Goal: Task Accomplishment & Management: Manage account settings

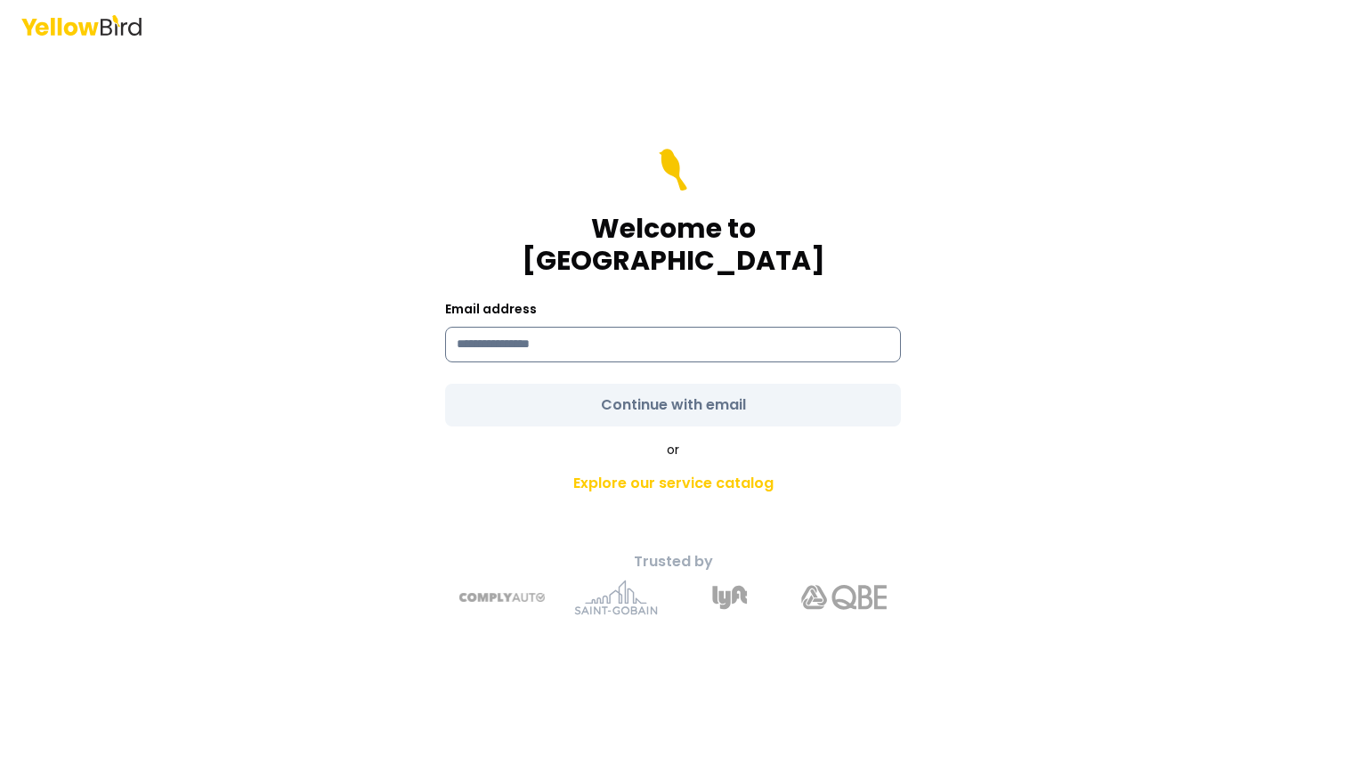
click at [612, 333] on input at bounding box center [673, 345] width 456 height 36
type input "**********"
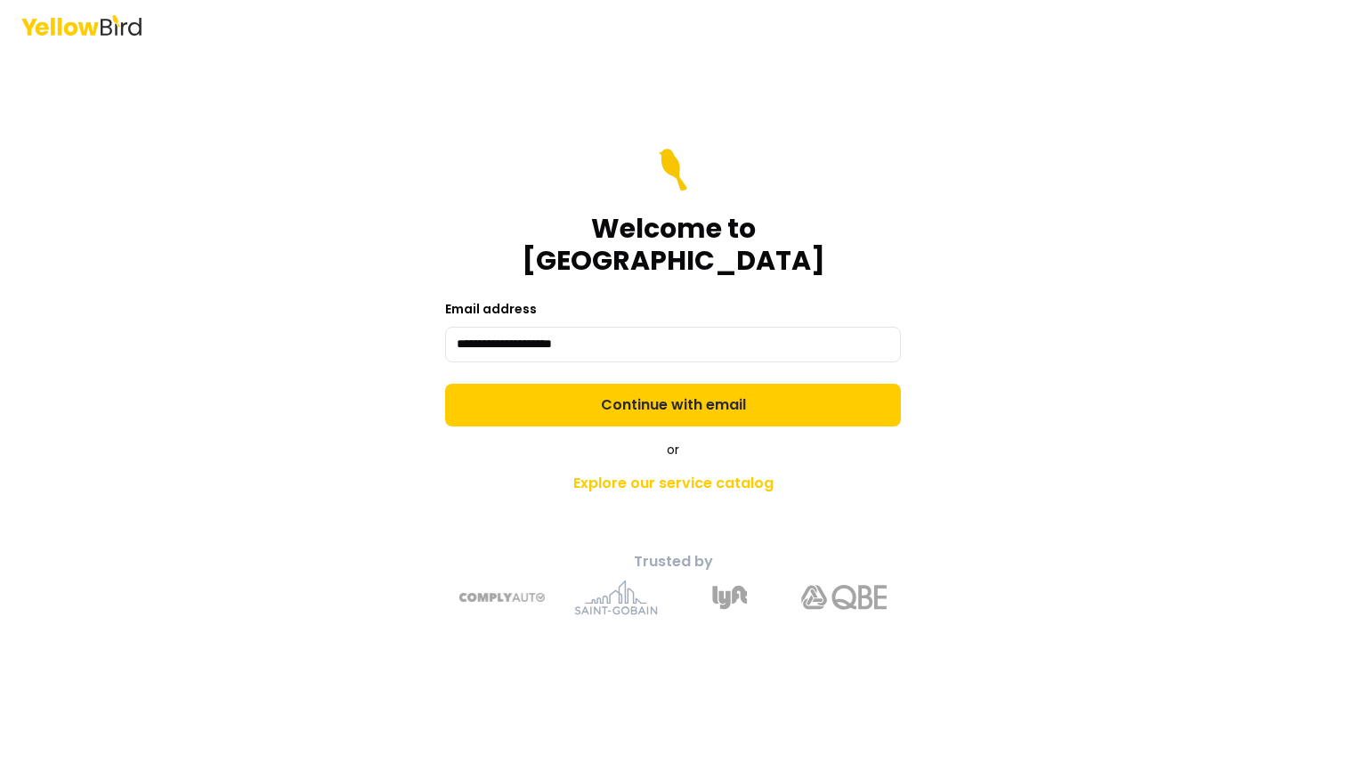
click at [56, 25] on icon at bounding box center [81, 25] width 120 height 20
click at [675, 365] on form "**********" at bounding box center [673, 288] width 456 height 278
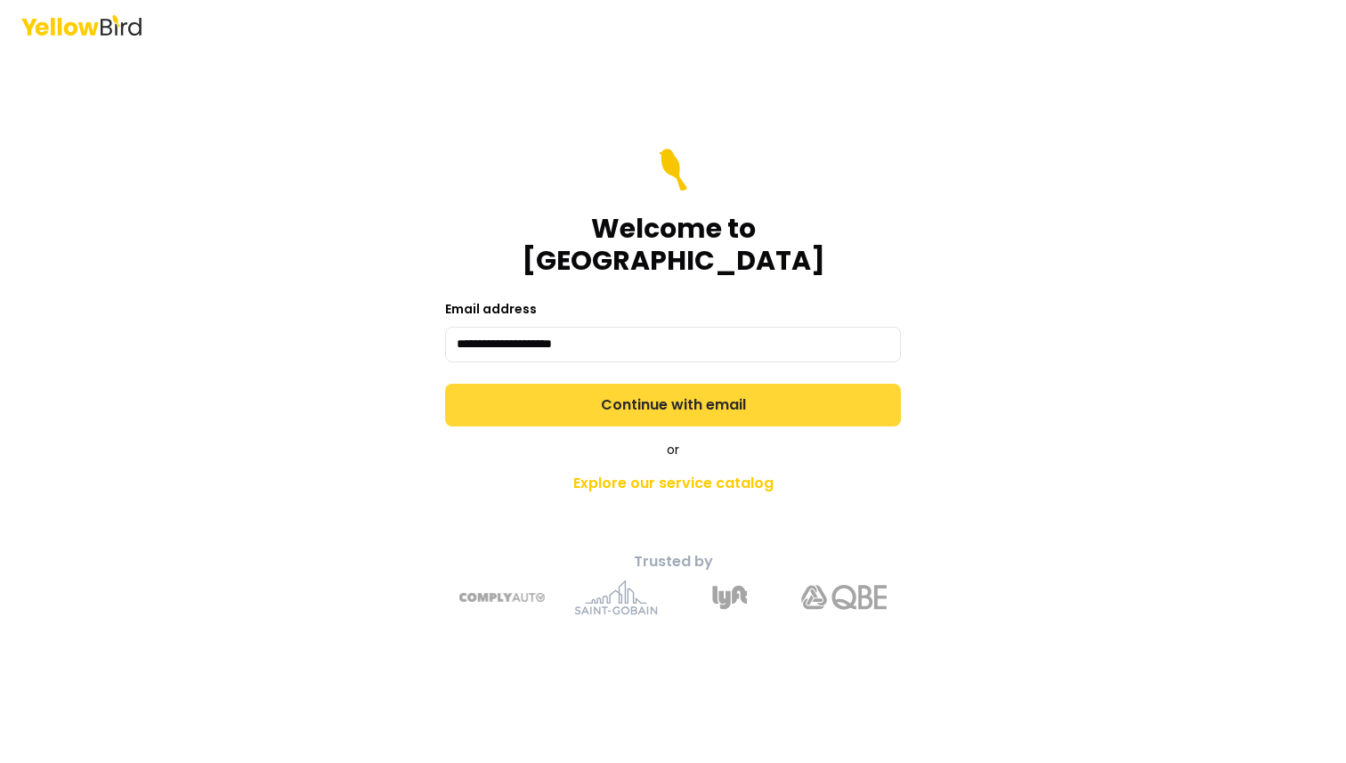
click at [679, 384] on button "Continue with email" at bounding box center [673, 405] width 456 height 43
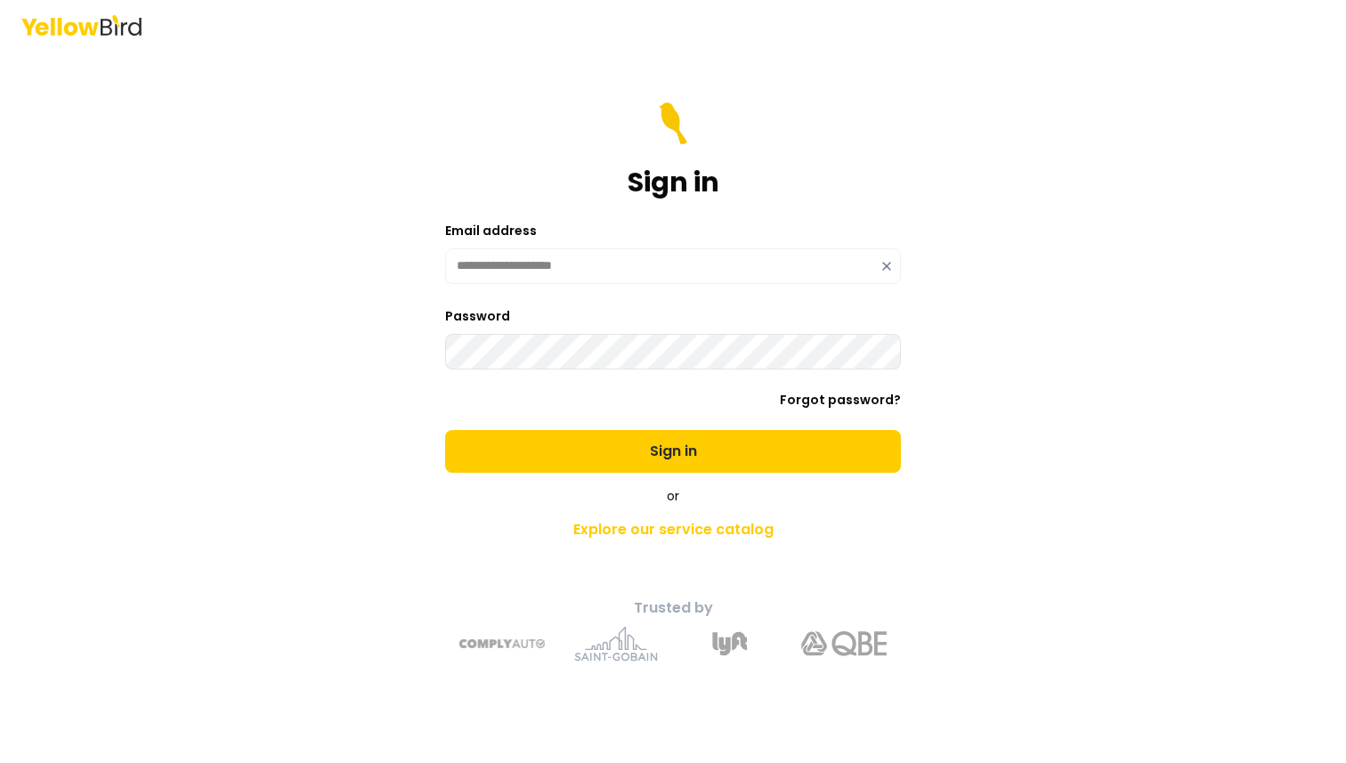
click at [445, 430] on button "Sign in" at bounding box center [673, 451] width 456 height 43
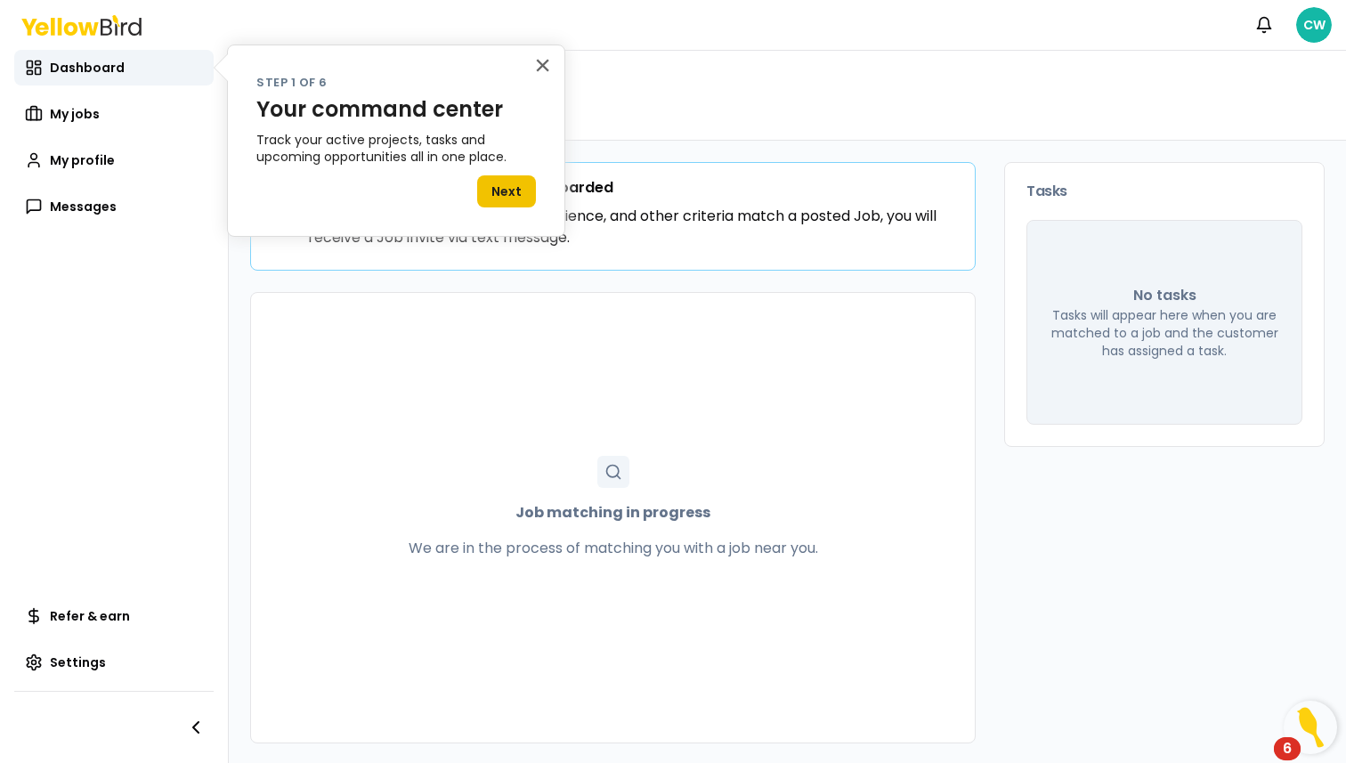
click at [519, 182] on button "Next" at bounding box center [506, 191] width 59 height 32
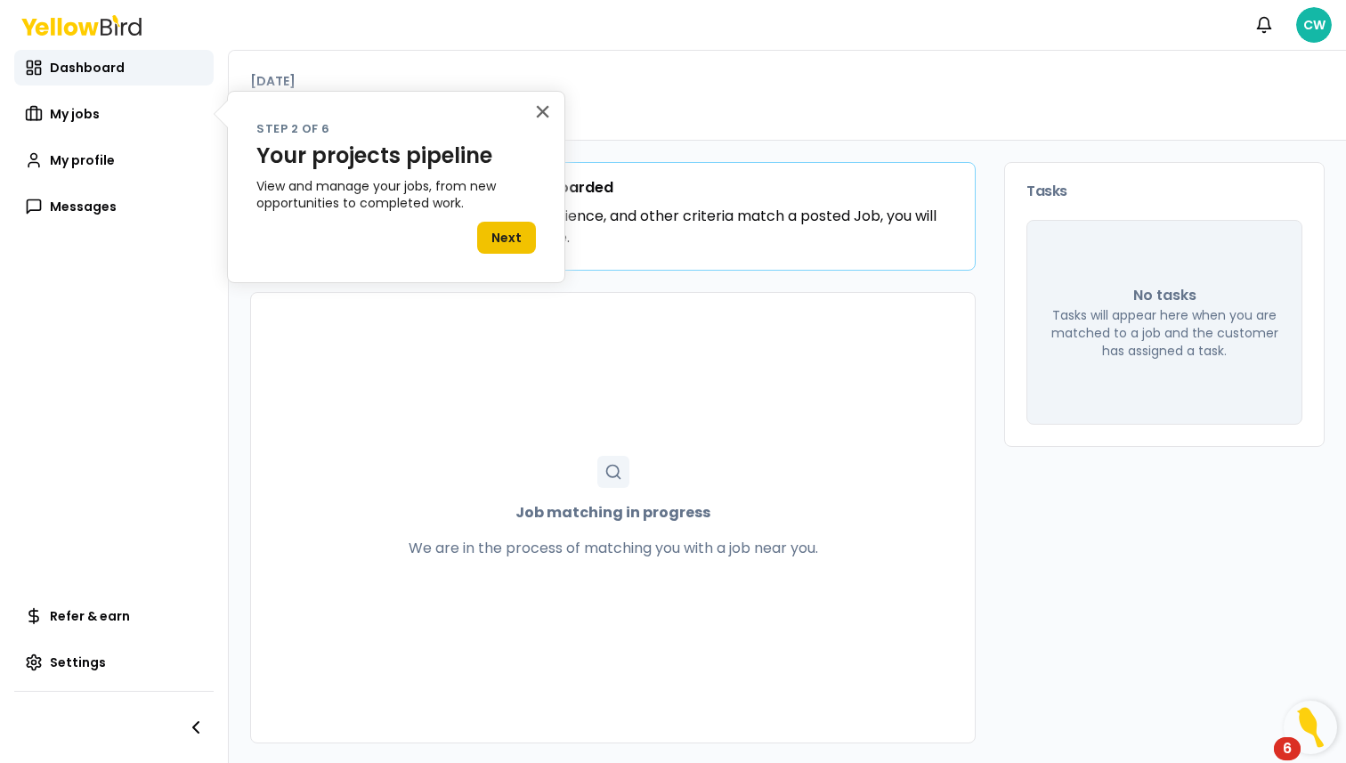
click at [518, 249] on button "Next" at bounding box center [506, 238] width 59 height 32
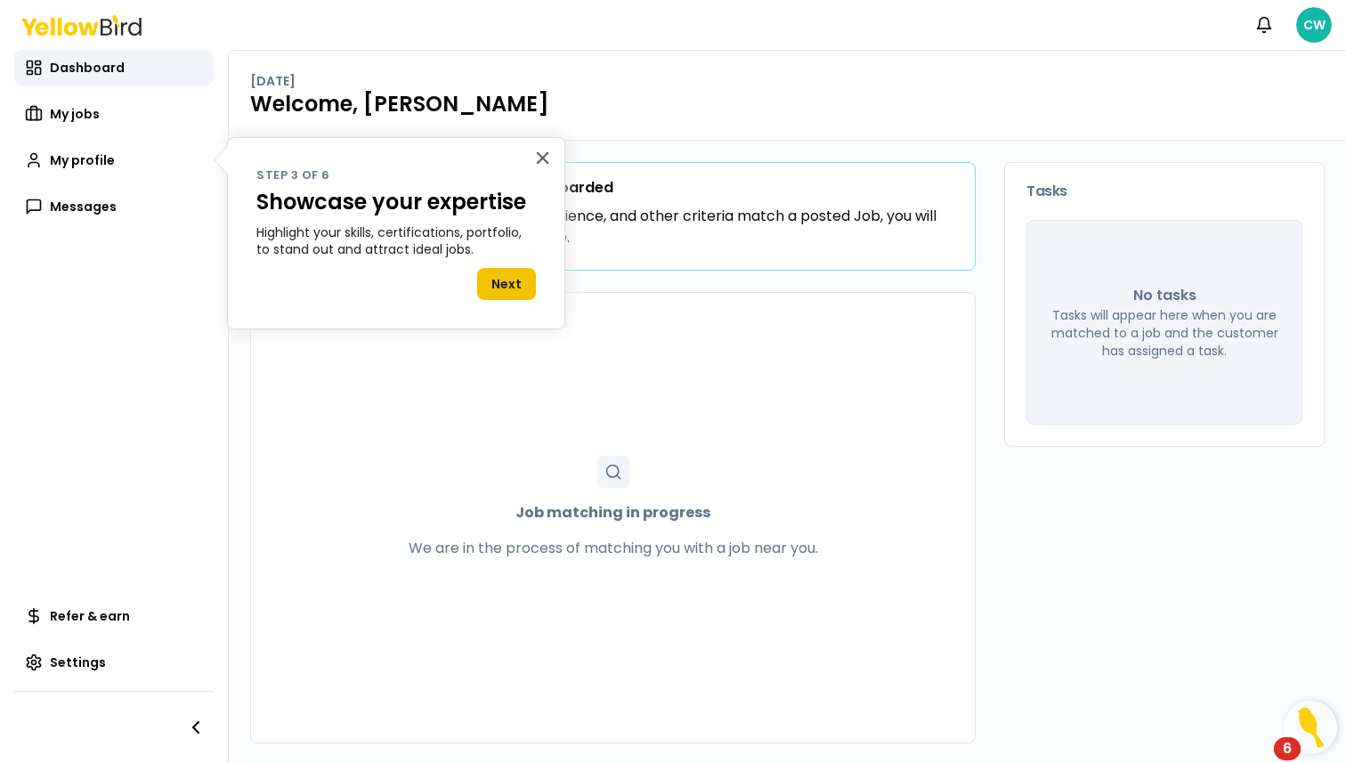
click at [513, 272] on button "Next" at bounding box center [506, 284] width 59 height 32
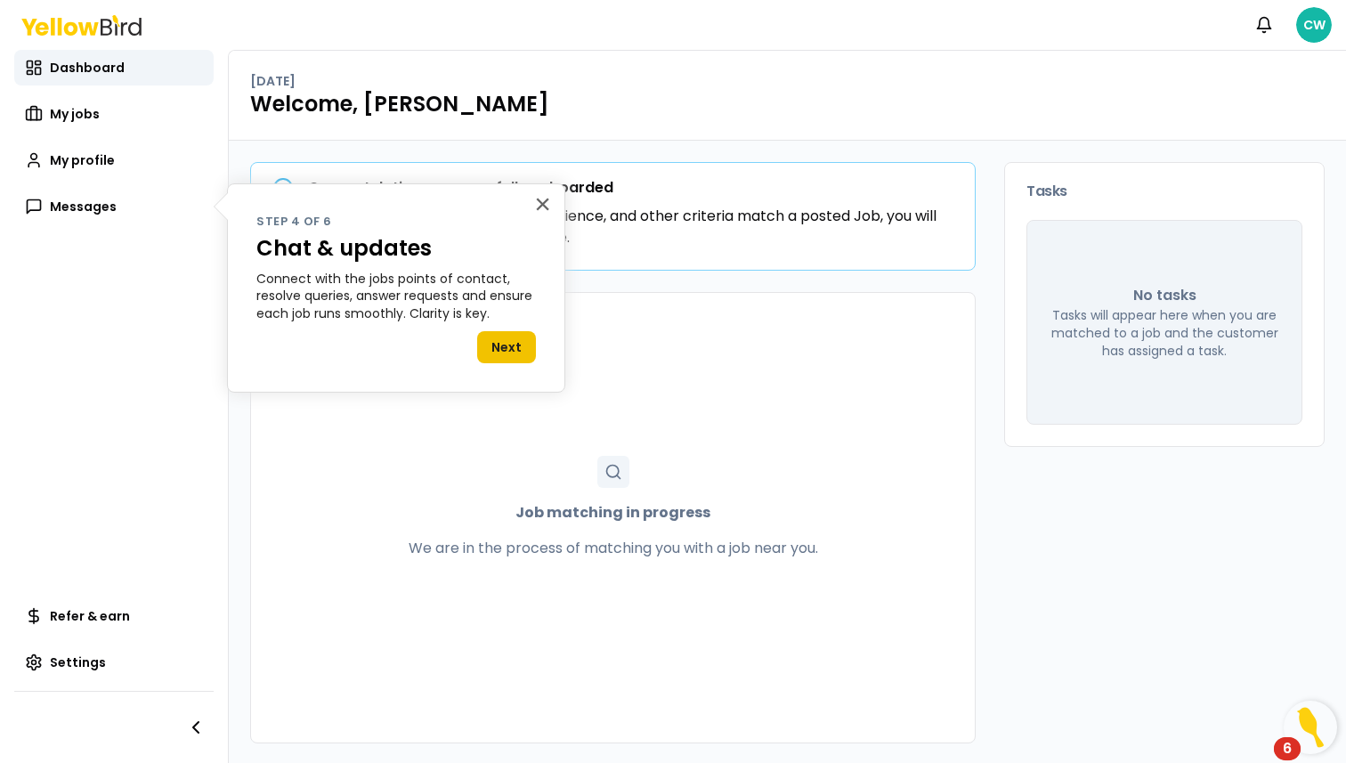
click at [507, 341] on button "Next" at bounding box center [506, 347] width 59 height 32
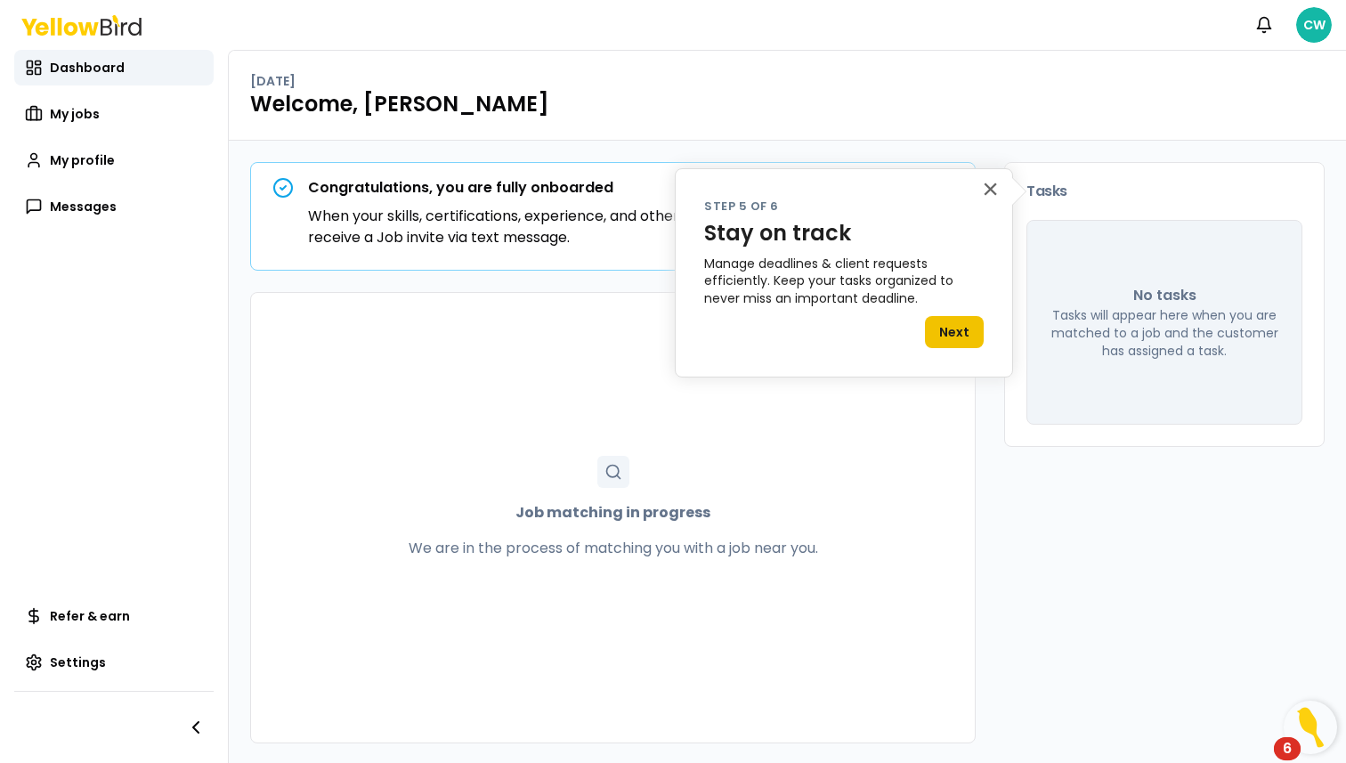
click at [936, 327] on button "Next" at bounding box center [954, 332] width 59 height 32
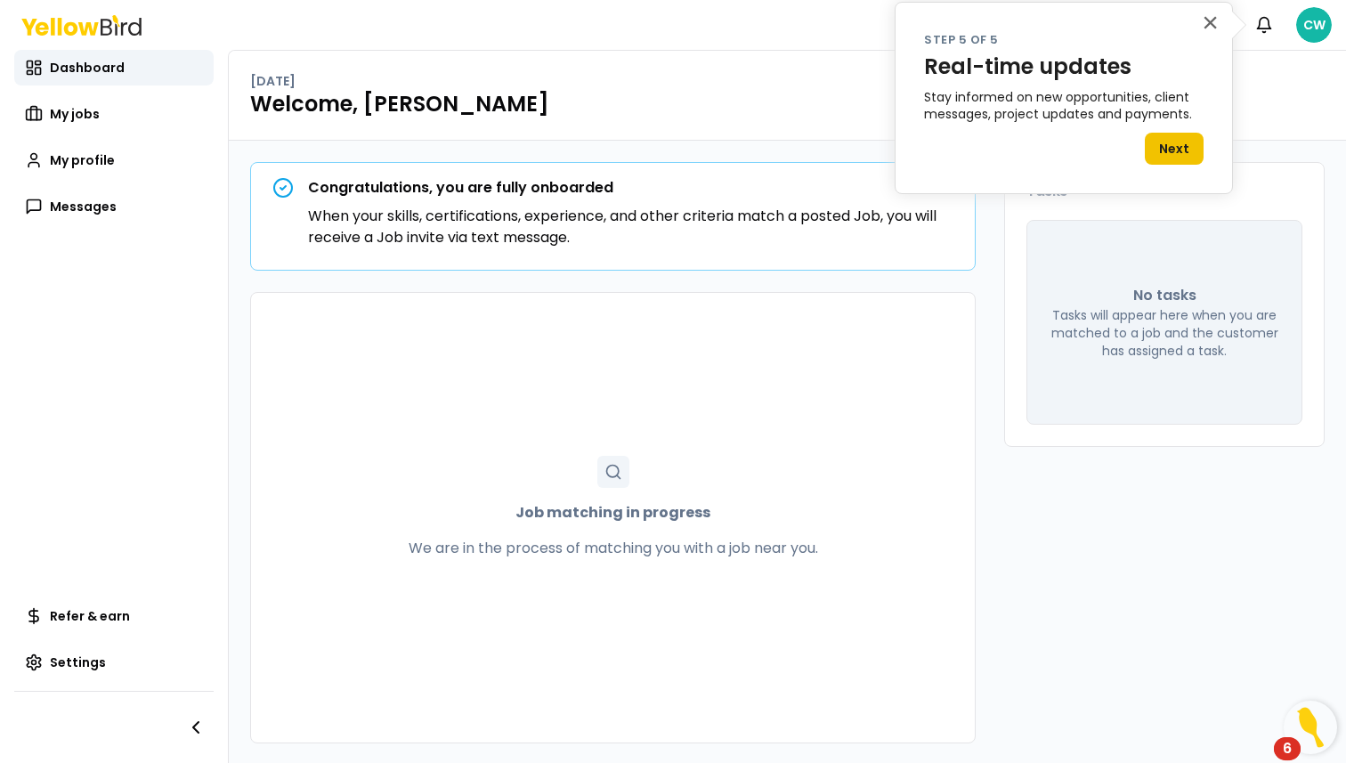
click at [1162, 136] on button "Next" at bounding box center [1174, 149] width 59 height 32
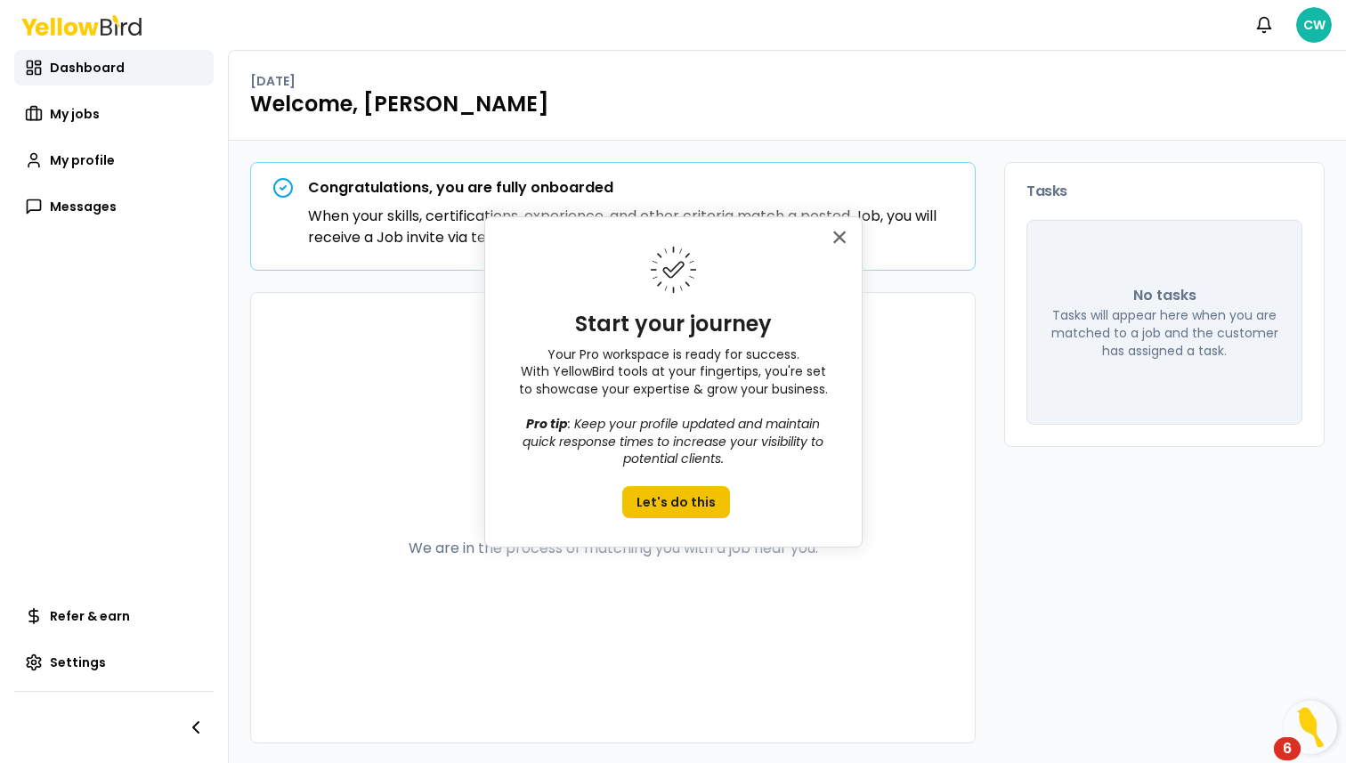
click at [695, 499] on button "Let's do this" at bounding box center [676, 502] width 108 height 32
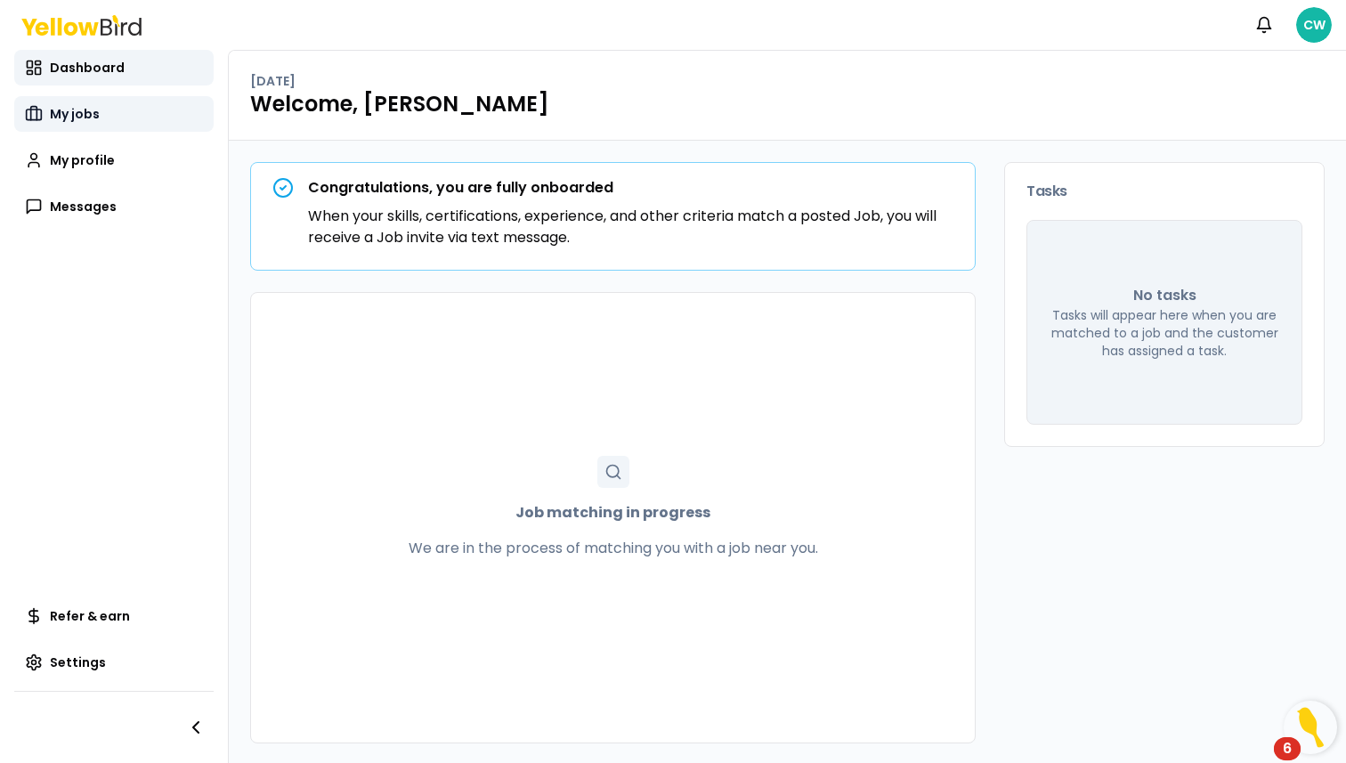
click at [62, 118] on span "My jobs" at bounding box center [75, 114] width 50 height 18
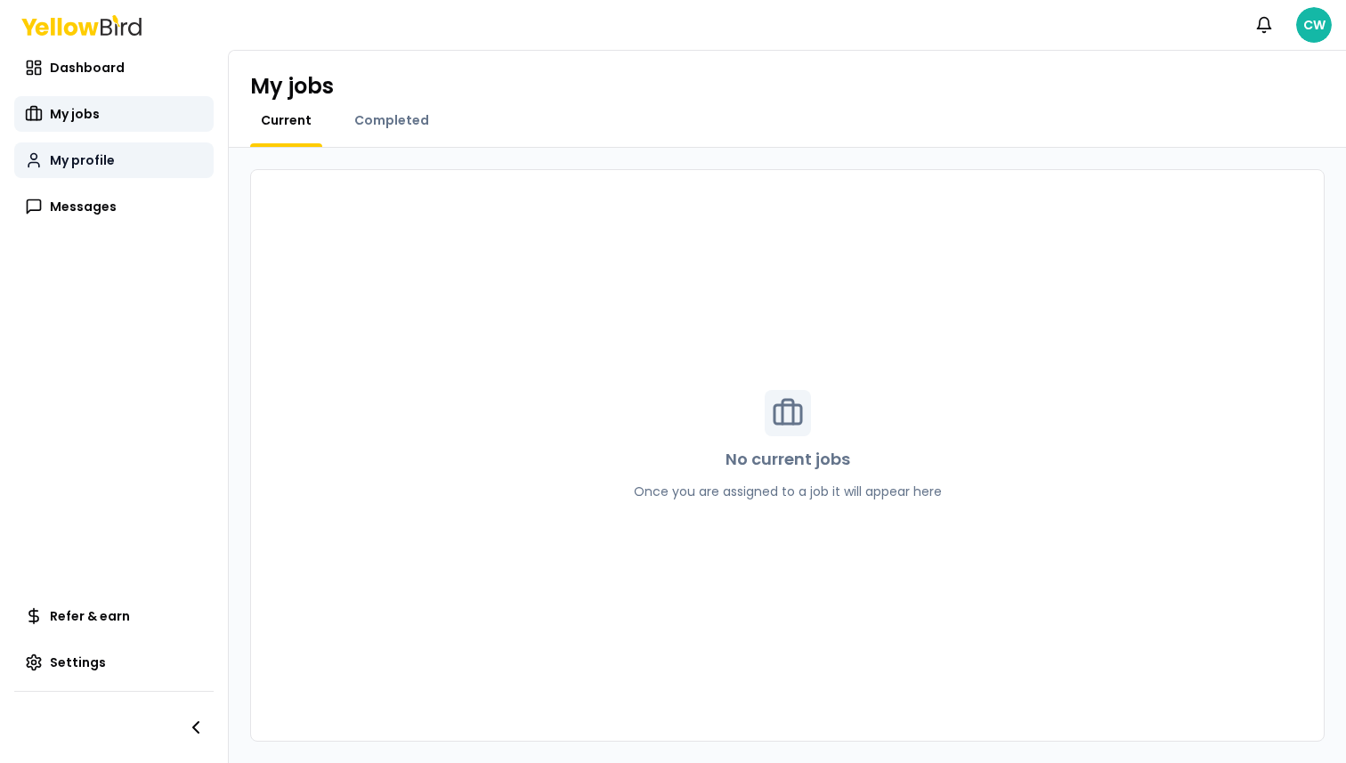
click at [74, 152] on span "My profile" at bounding box center [82, 160] width 65 height 18
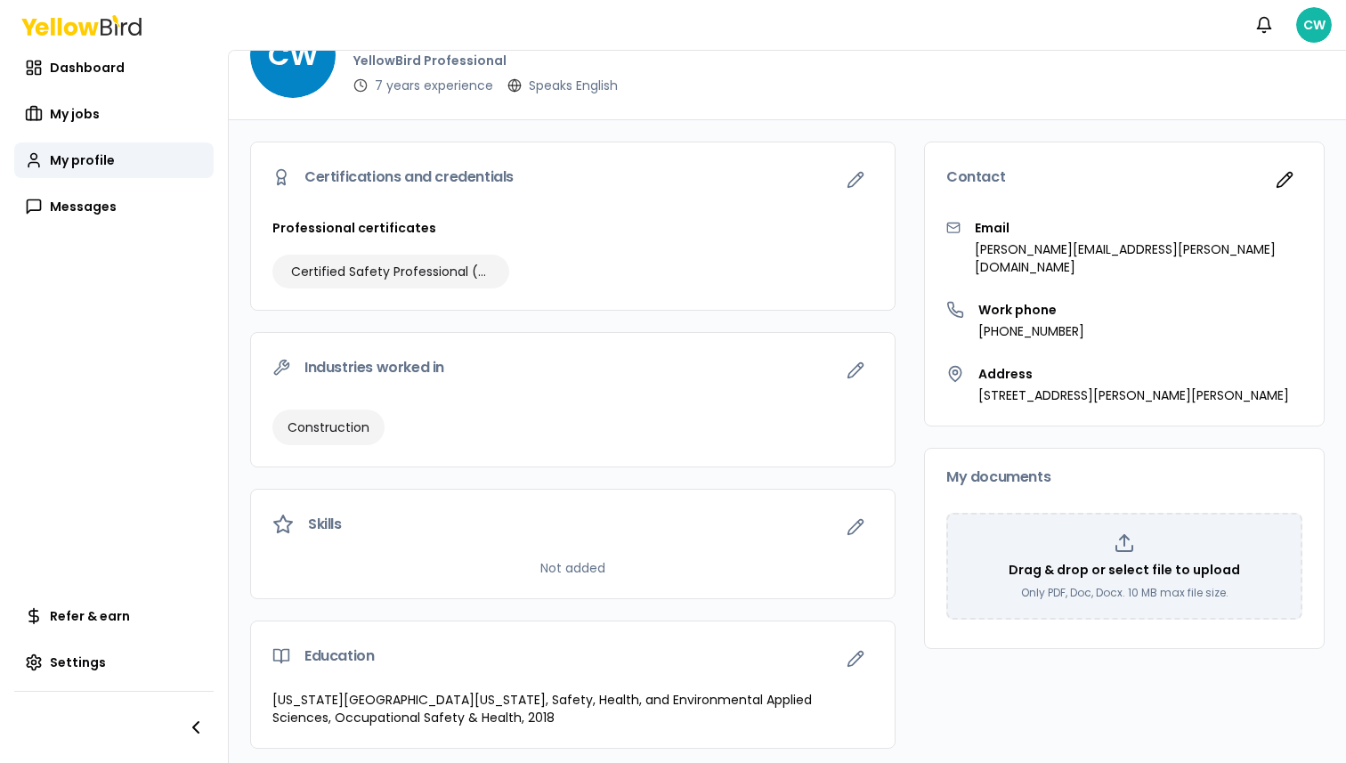
scroll to position [67, 0]
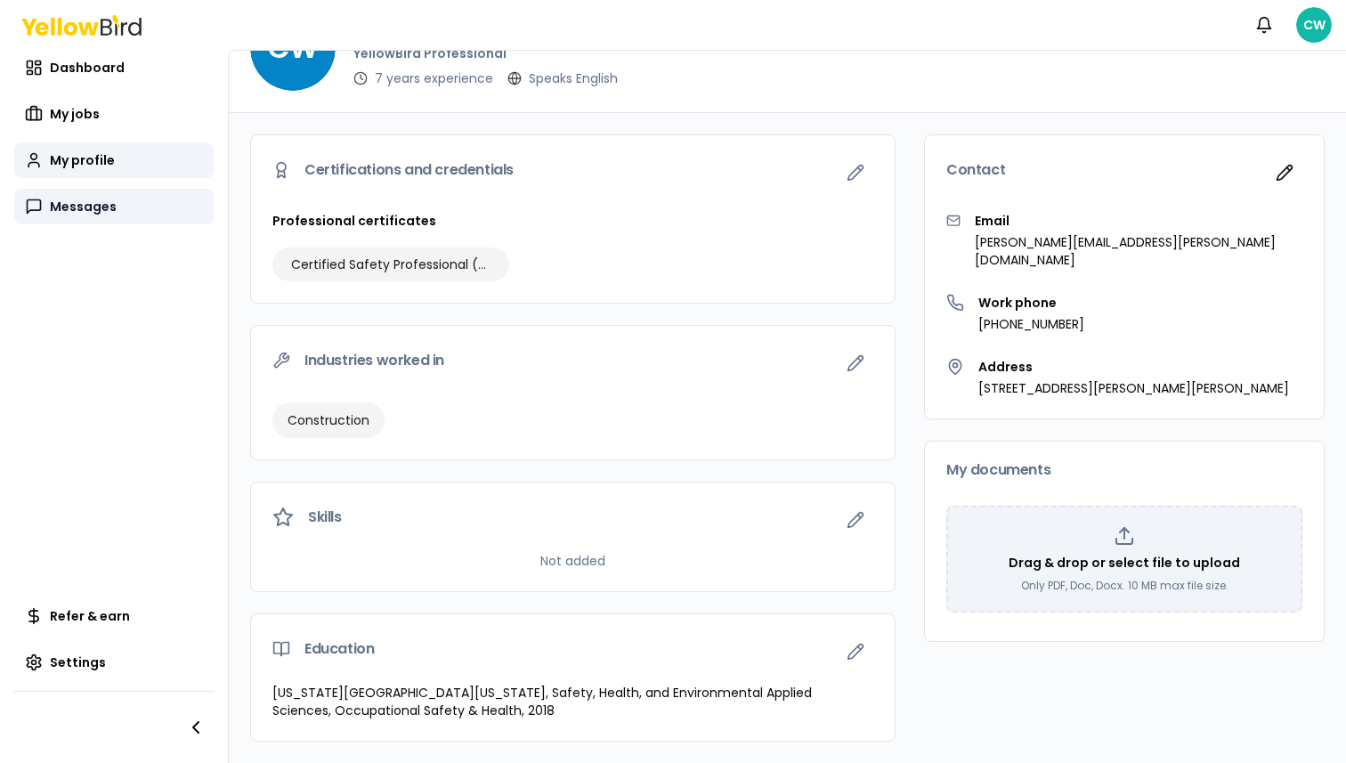
click at [84, 220] on link "Messages" at bounding box center [113, 207] width 199 height 36
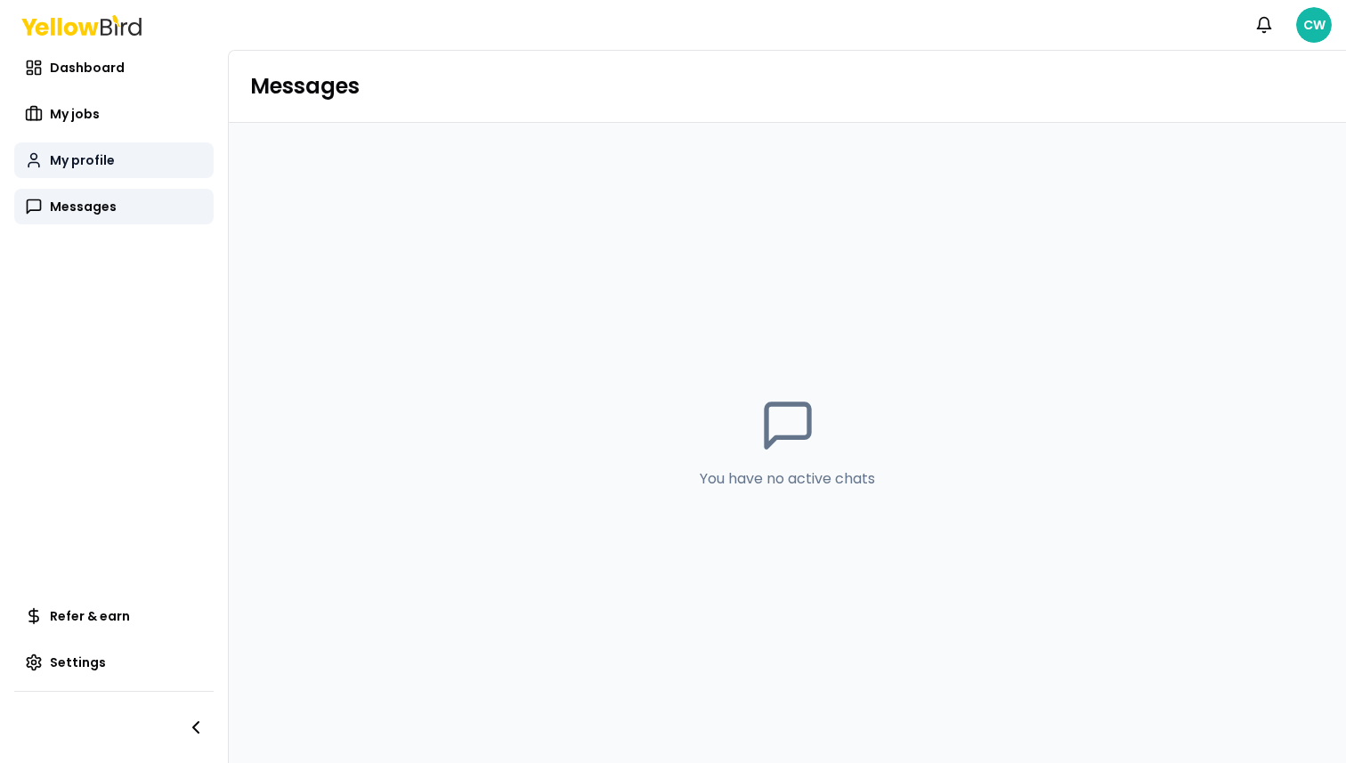
click at [79, 174] on link "My profile" at bounding box center [113, 160] width 199 height 36
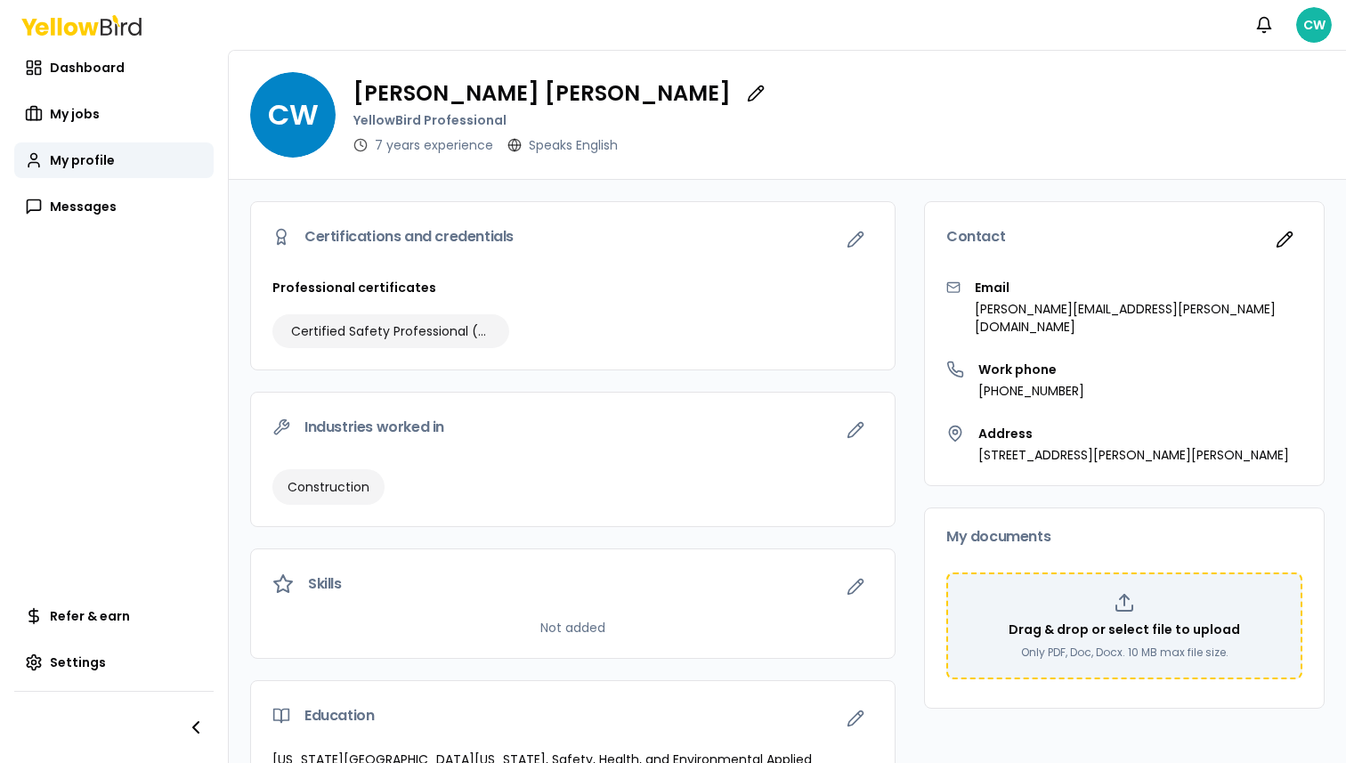
scroll to position [67, 0]
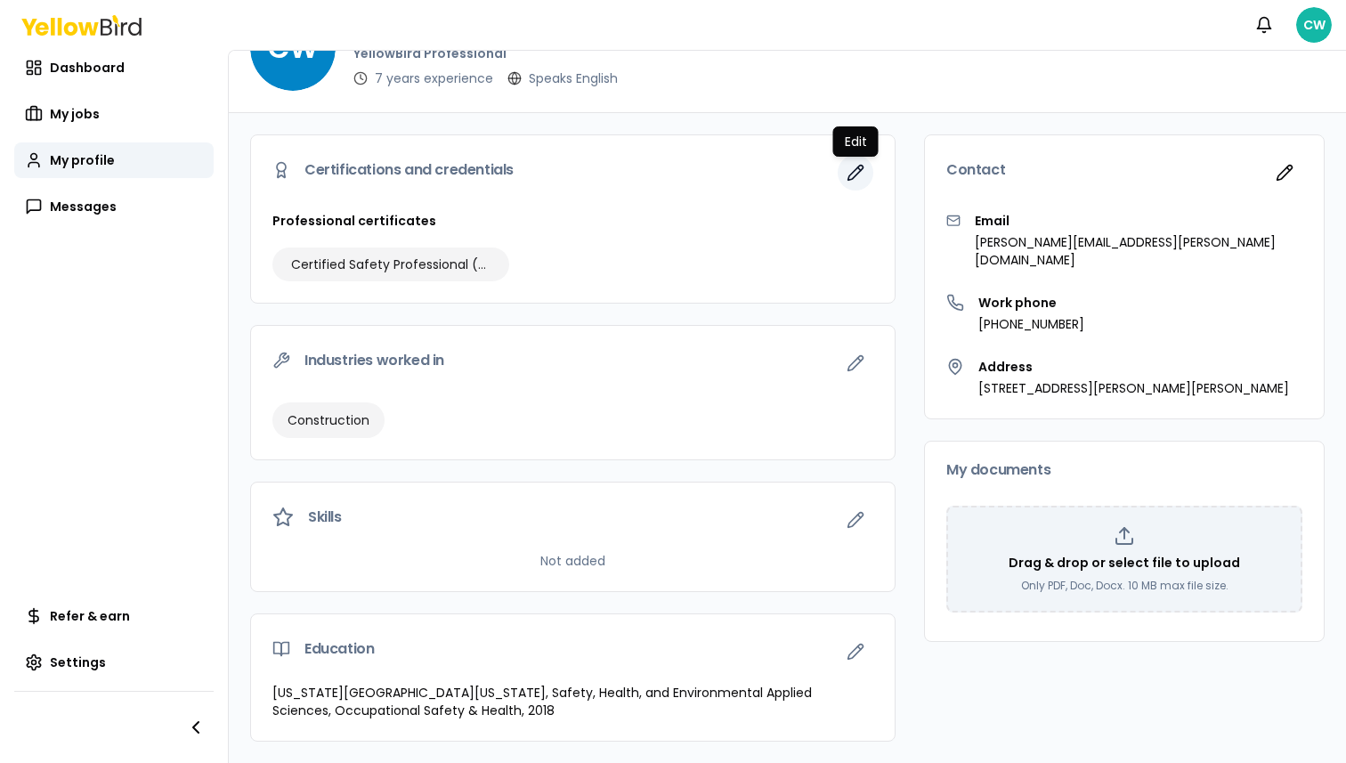
click at [845, 172] on button "button" at bounding box center [856, 173] width 36 height 36
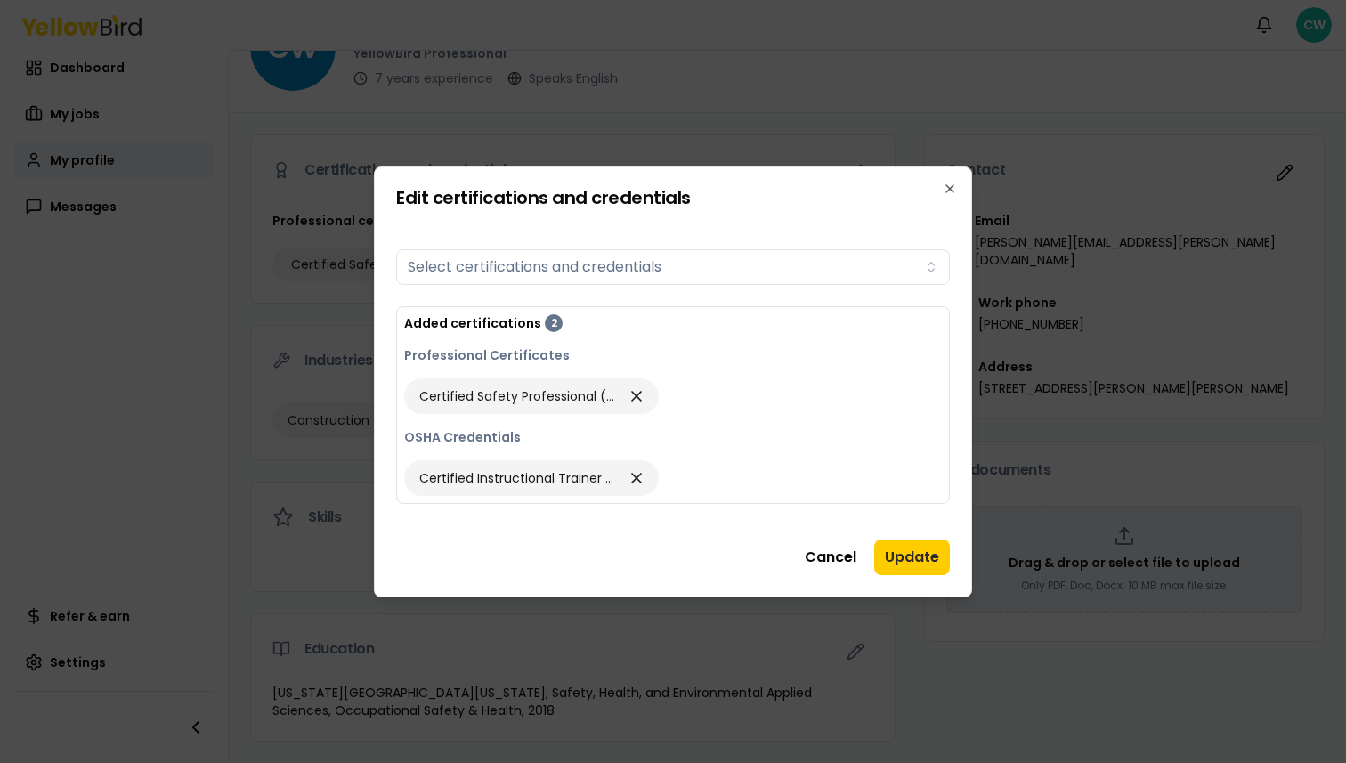
click at [612, 284] on form "Certifications Select certifications and credentials Added certifications 2 Pro…" at bounding box center [673, 373] width 554 height 304
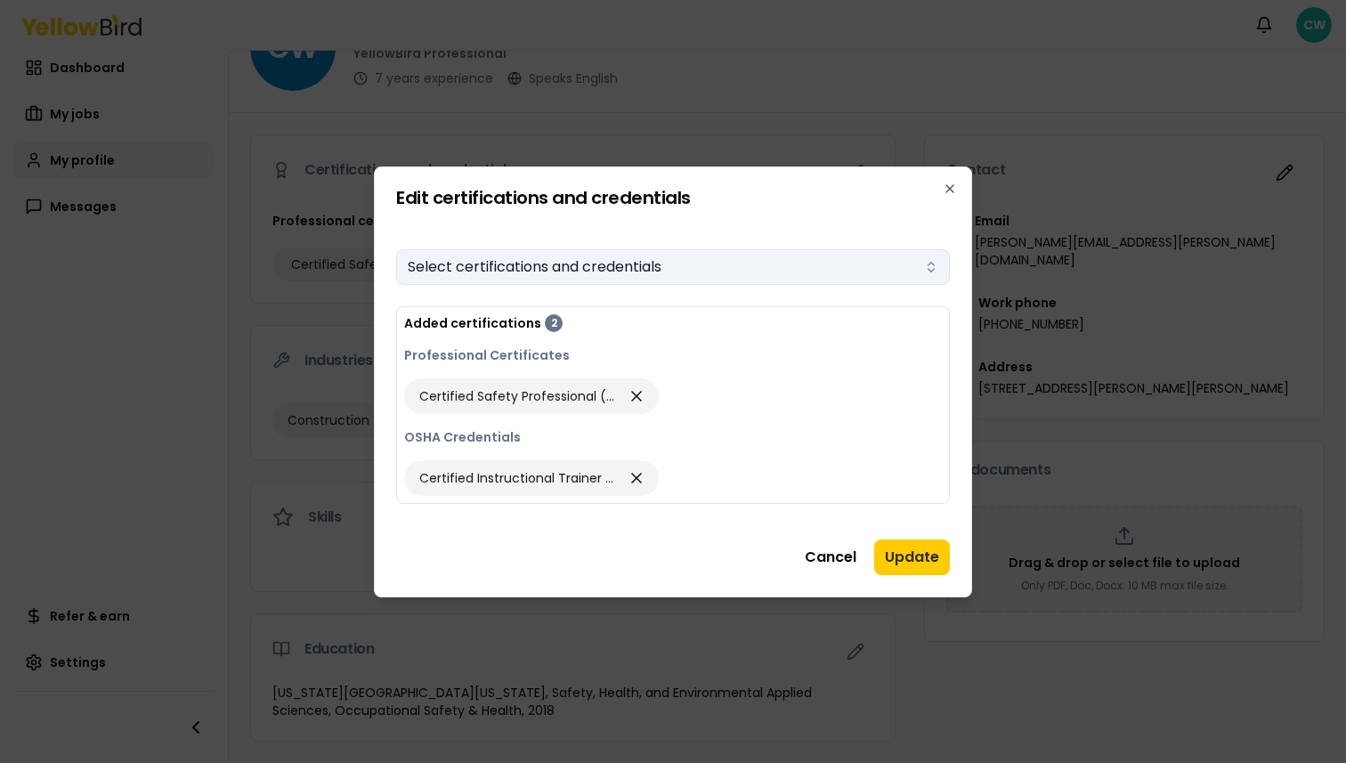
click at [605, 270] on button "Select certifications and credentials" at bounding box center [673, 267] width 554 height 36
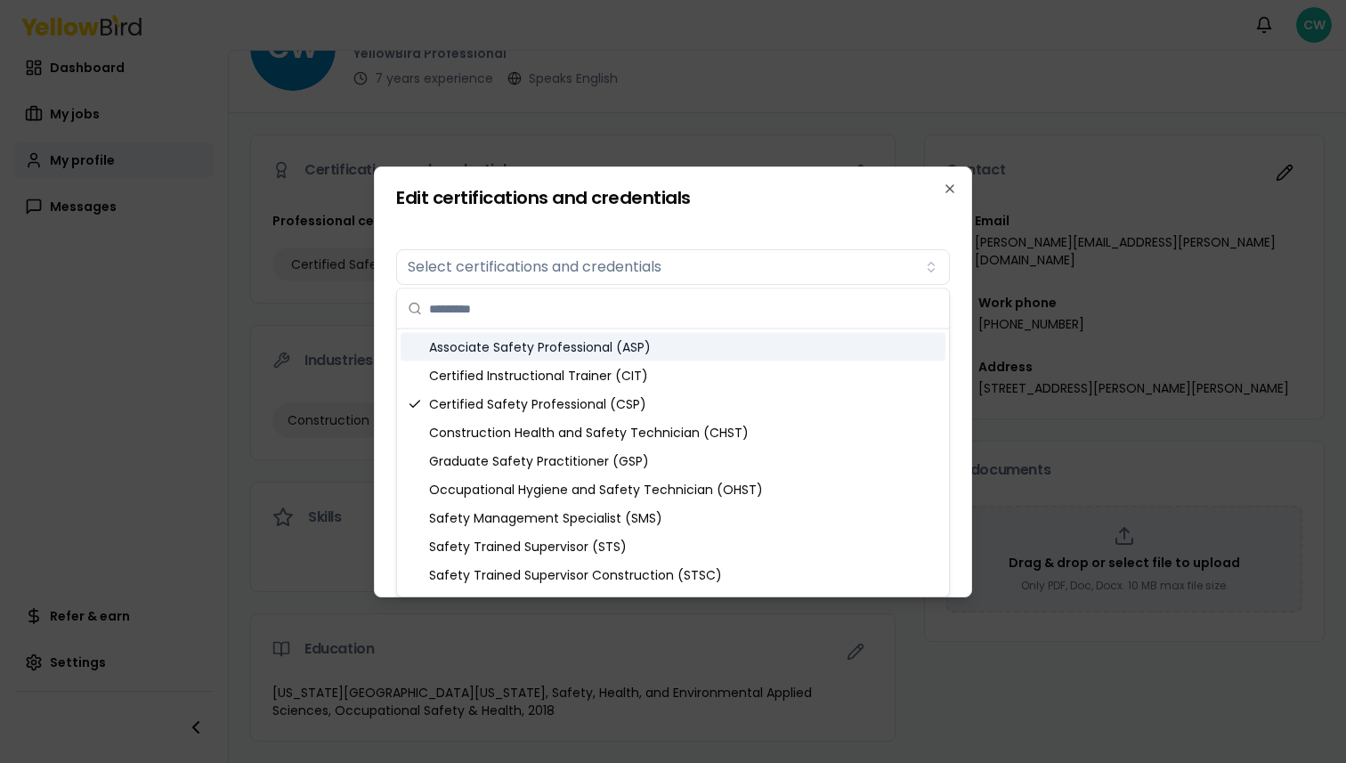
click at [477, 229] on form "Certifications Select certifications and credentials Added certifications 2 Pro…" at bounding box center [673, 373] width 554 height 304
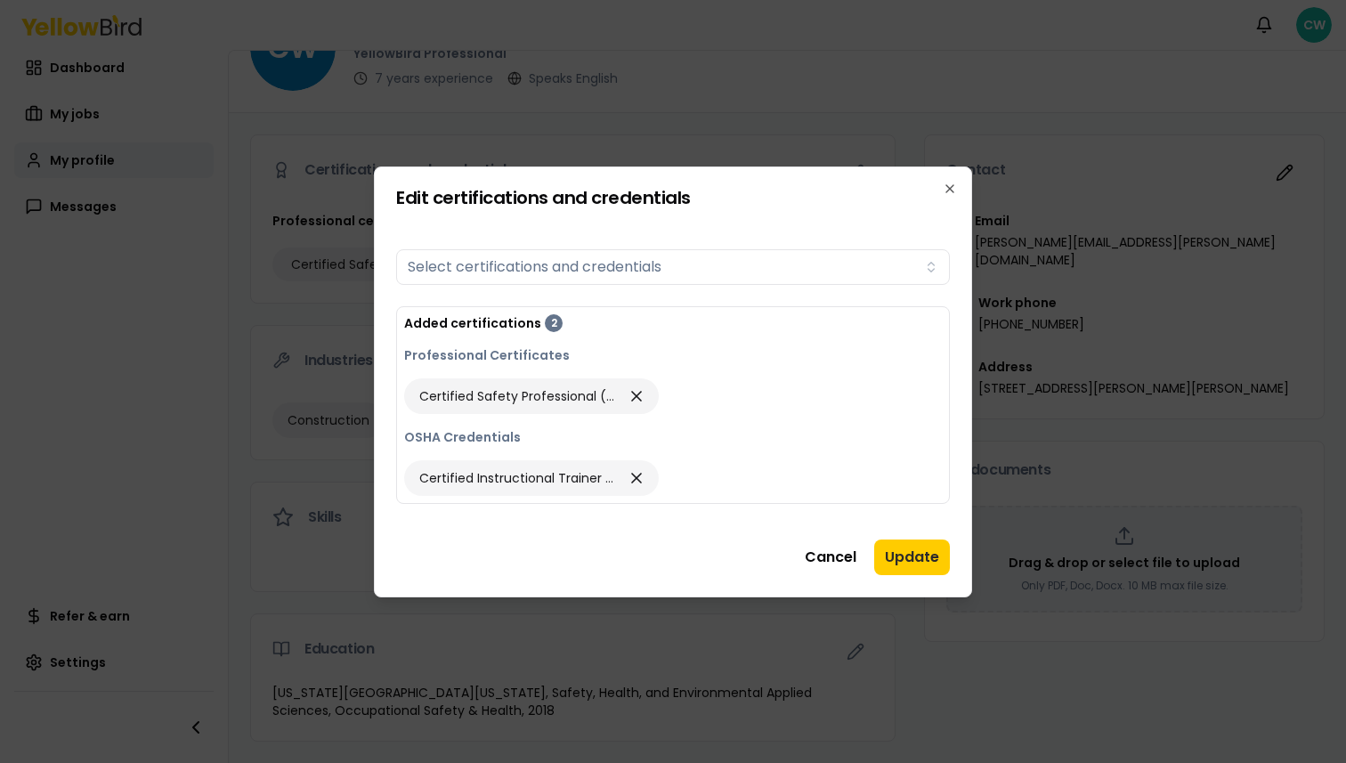
click at [566, 478] on span "Certified Instructional Trainer (CIT)" at bounding box center [518, 478] width 199 height 18
click at [910, 548] on button "Update" at bounding box center [912, 557] width 76 height 36
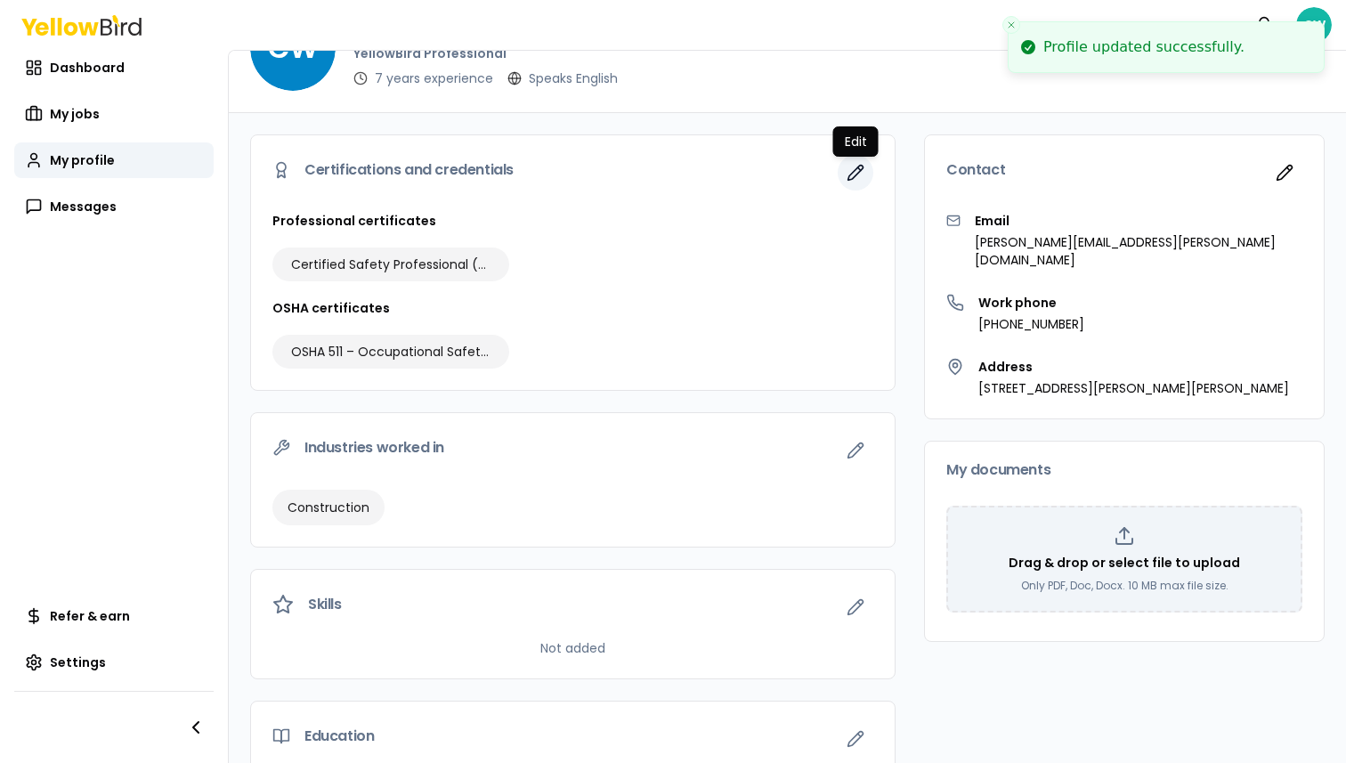
click at [848, 180] on icon "button" at bounding box center [855, 173] width 15 height 15
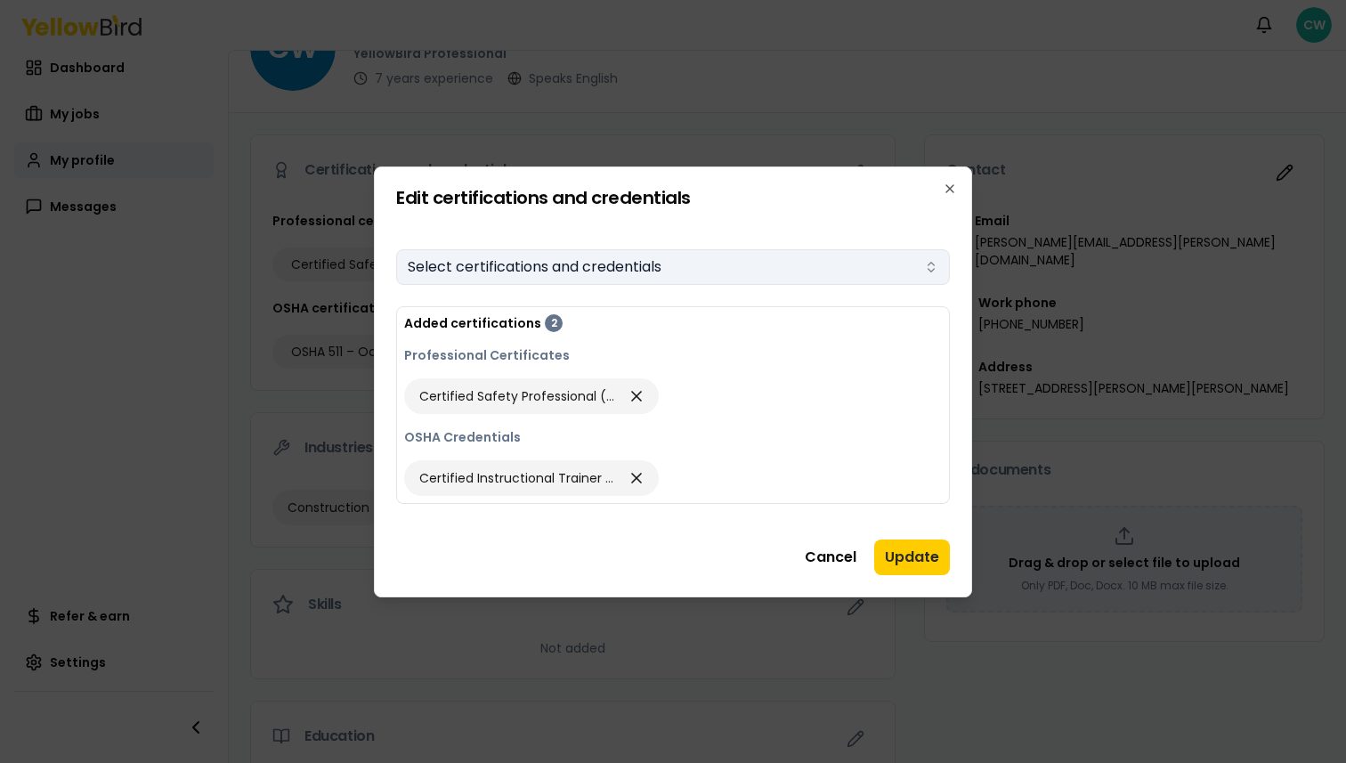
click at [598, 260] on button "Select certifications and credentials" at bounding box center [673, 267] width 554 height 36
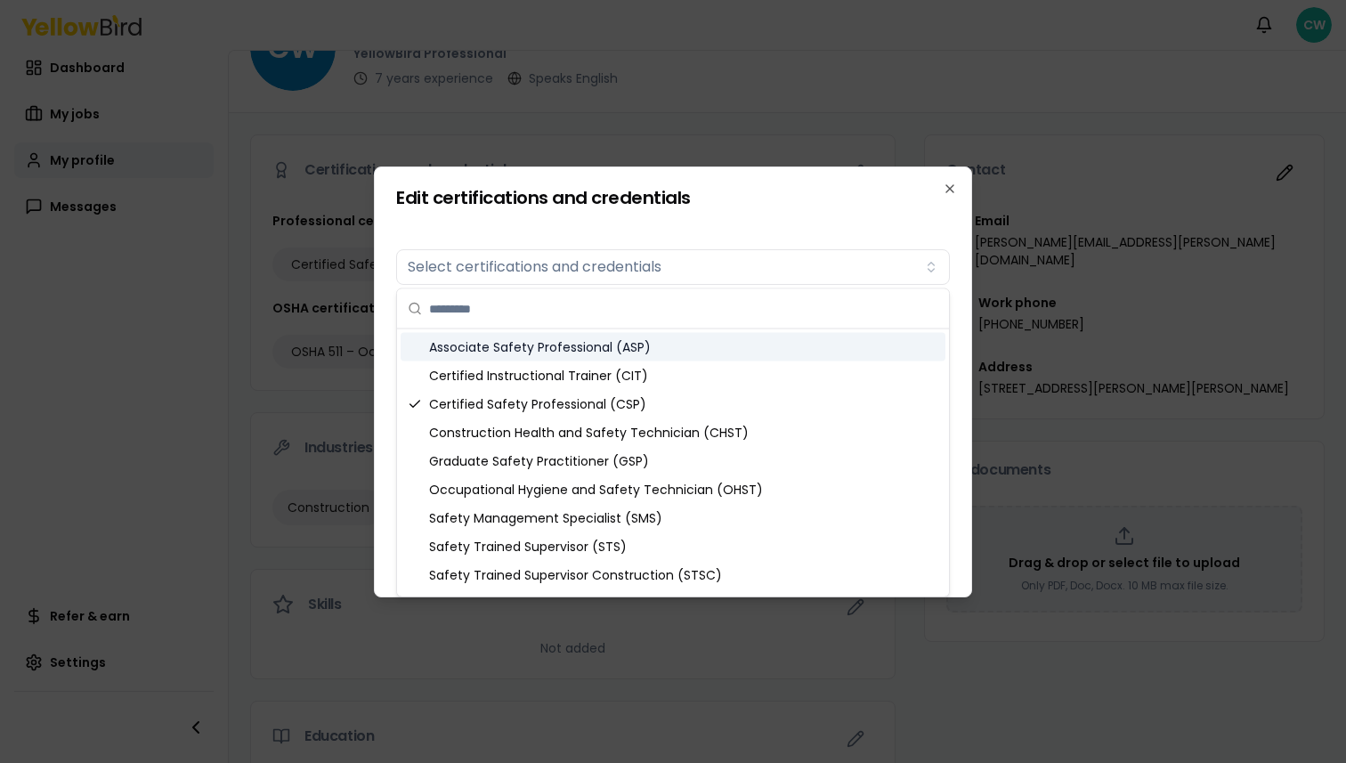
click at [465, 230] on form "Certifications Select certifications and credentials Added certifications 2 Pro…" at bounding box center [673, 373] width 554 height 304
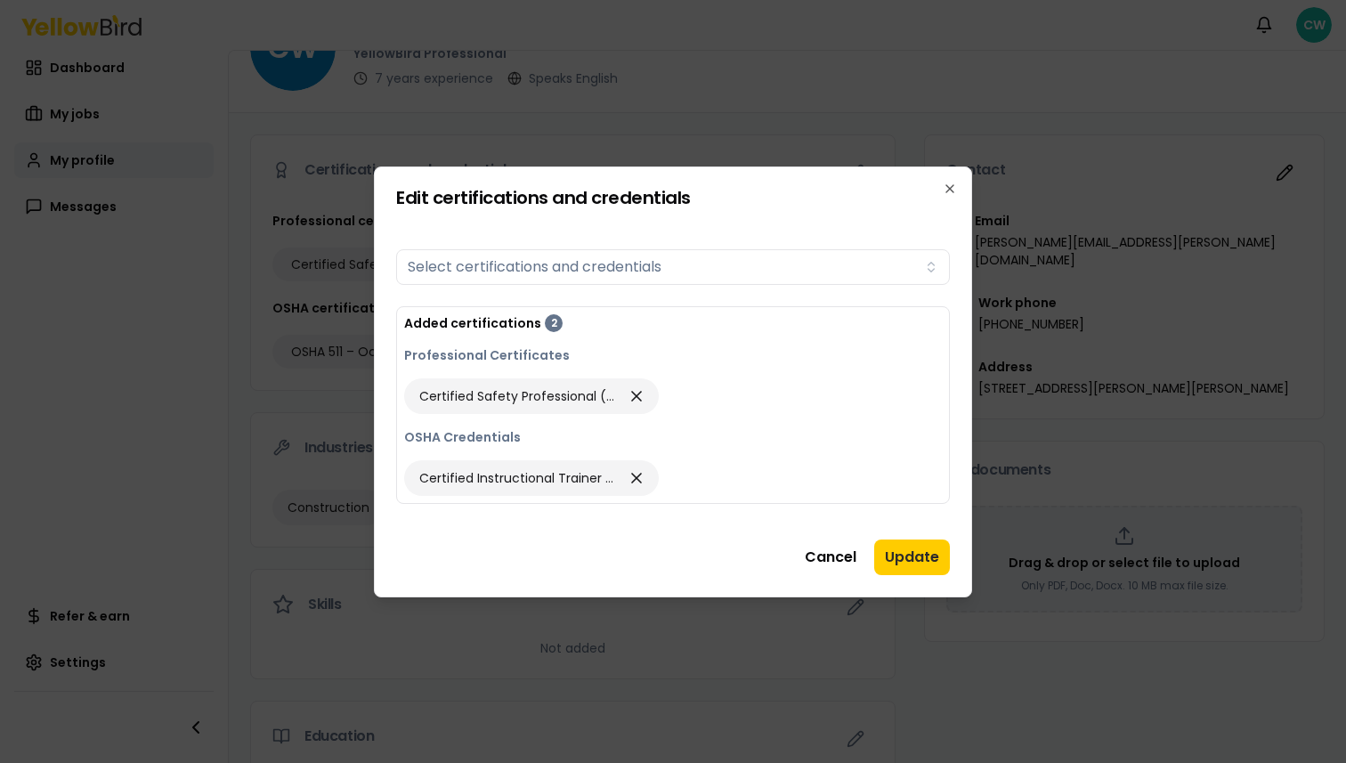
click at [691, 494] on div "Certified Instructional Trainer (CIT)" at bounding box center [673, 478] width 538 height 36
click at [946, 186] on icon "button" at bounding box center [950, 189] width 14 height 14
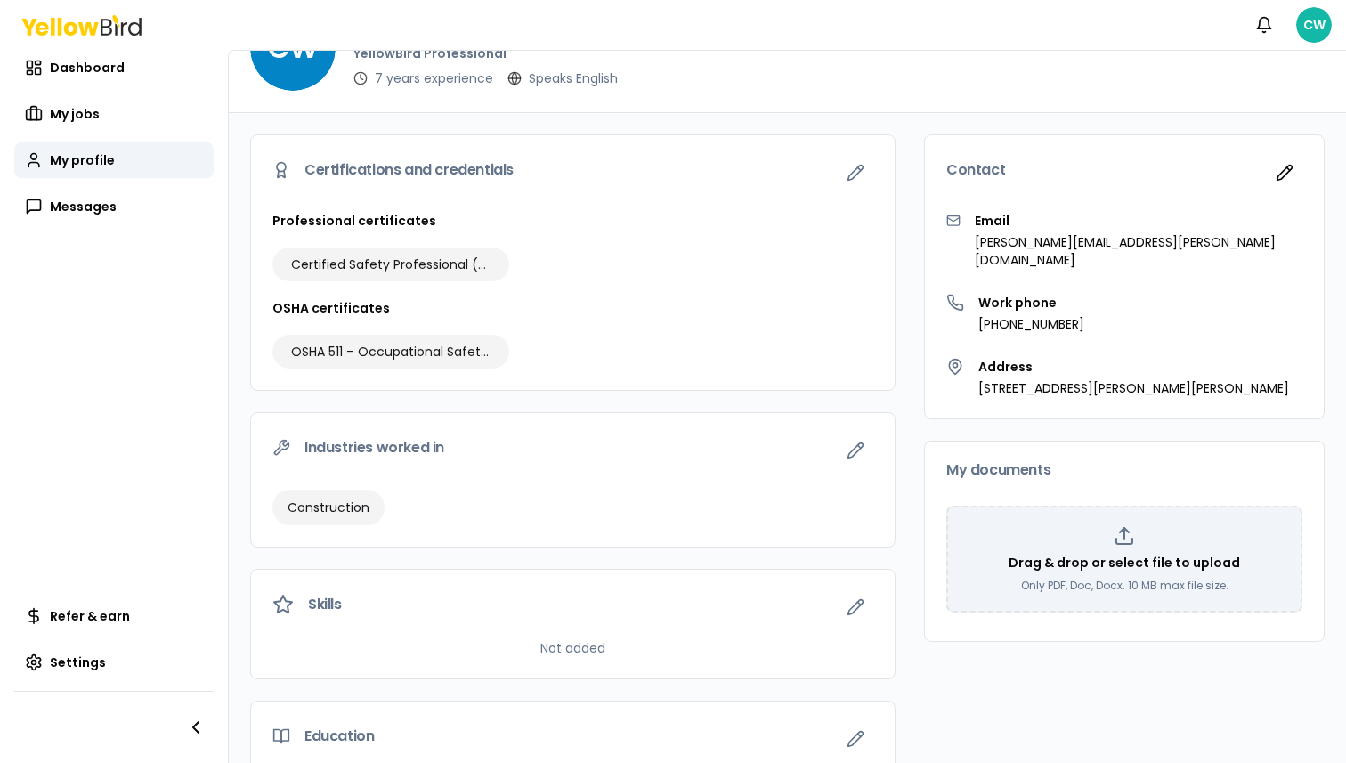
scroll to position [154, 0]
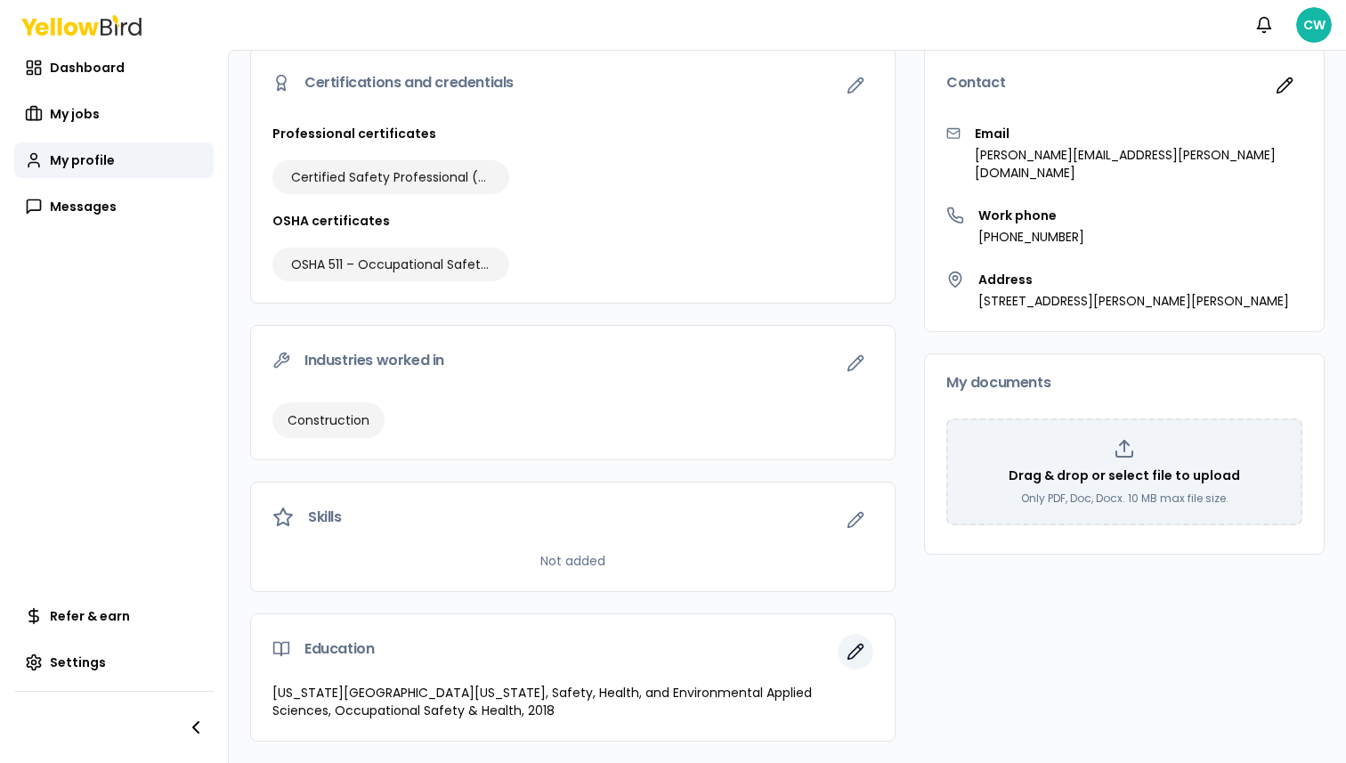
click at [855, 662] on button "button" at bounding box center [856, 652] width 36 height 36
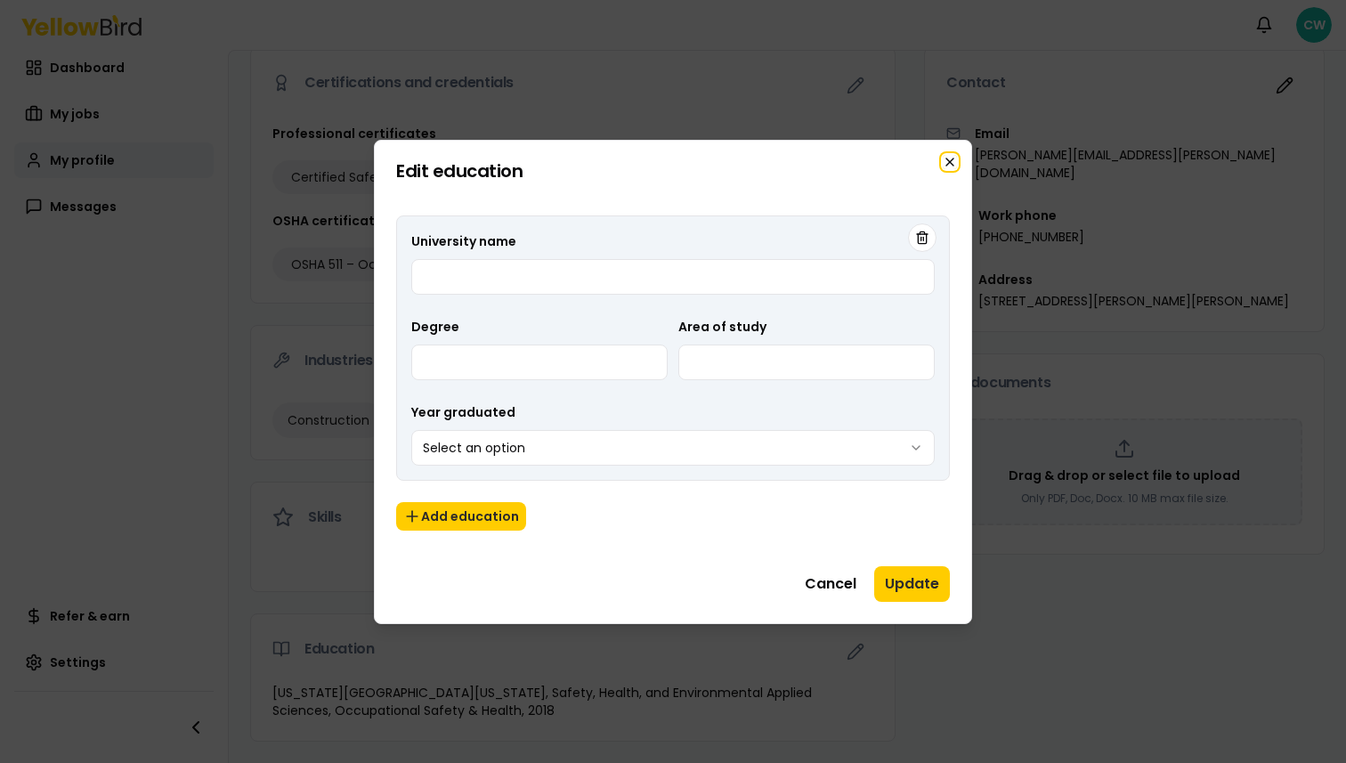
click at [945, 158] on icon "button" at bounding box center [950, 162] width 14 height 14
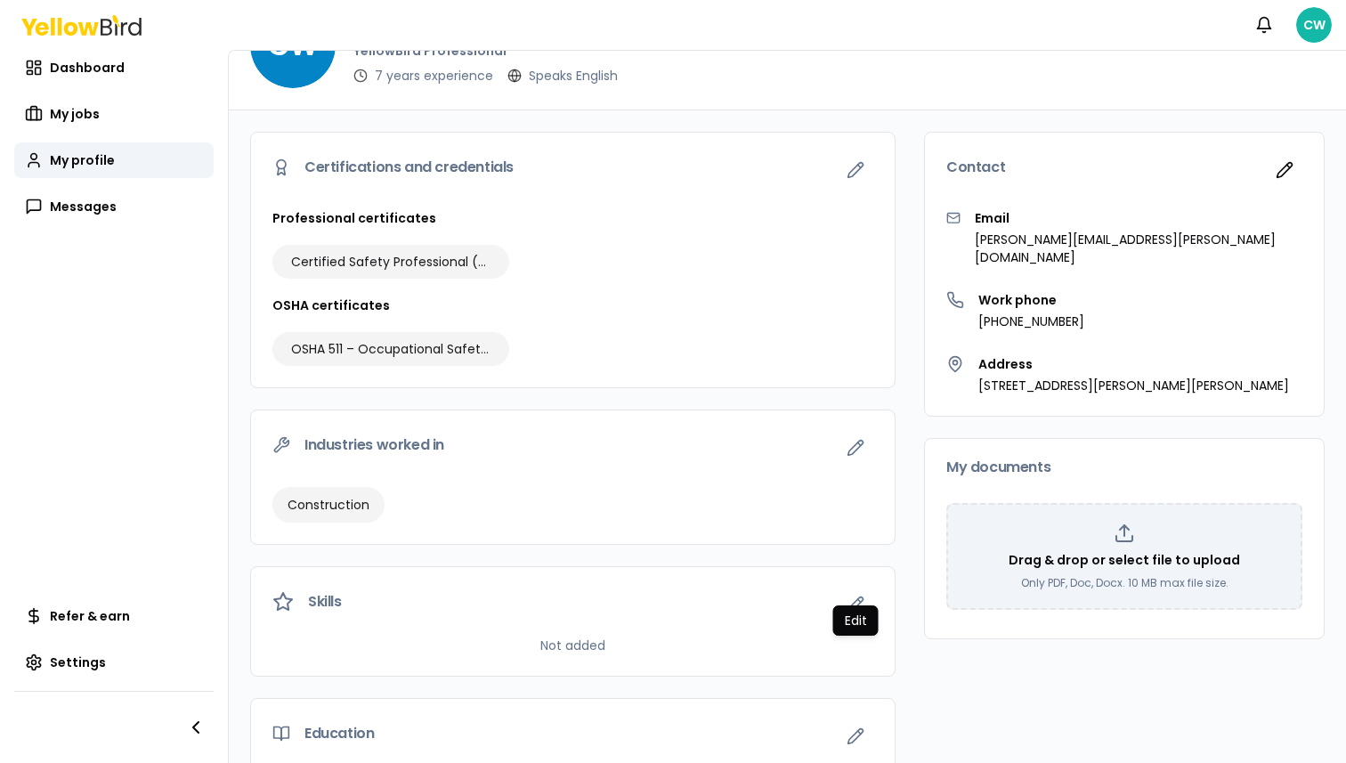
scroll to position [51, 0]
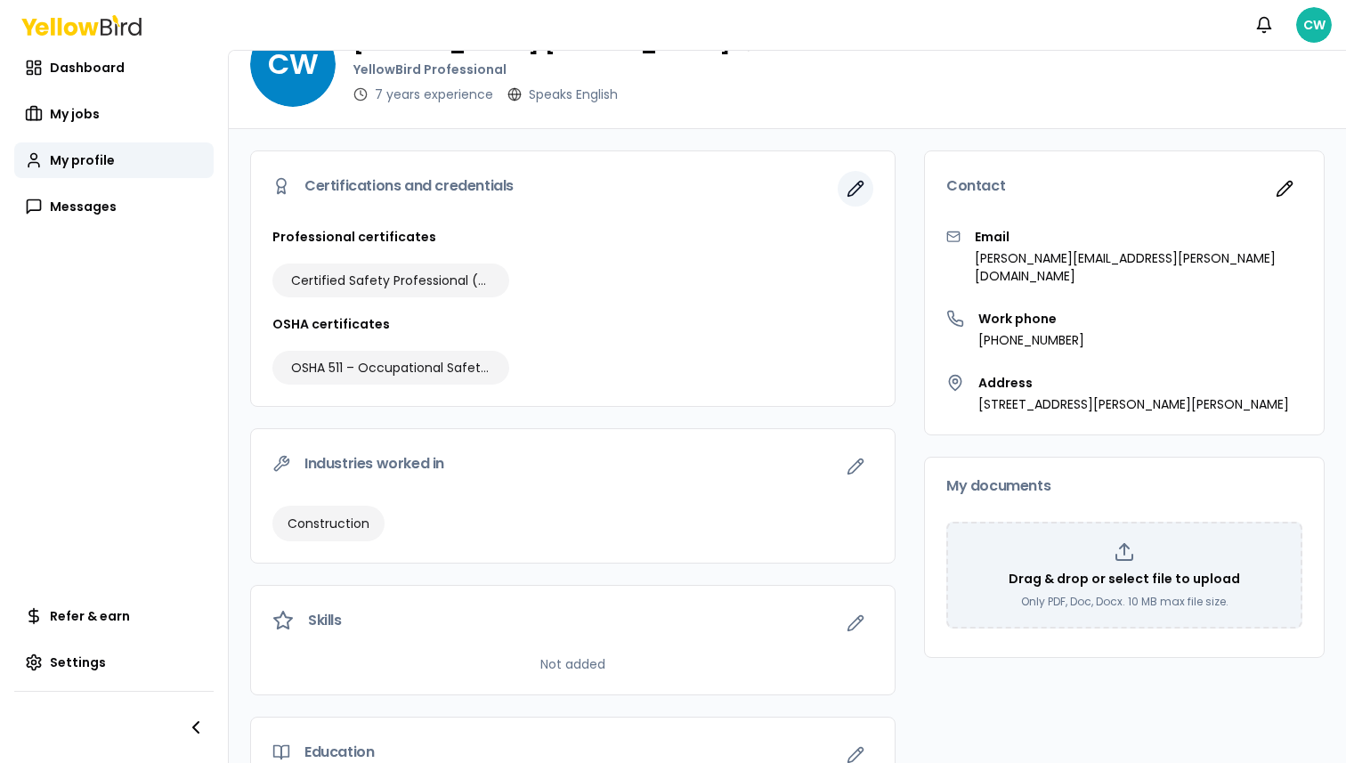
click at [857, 200] on button "button" at bounding box center [856, 189] width 36 height 36
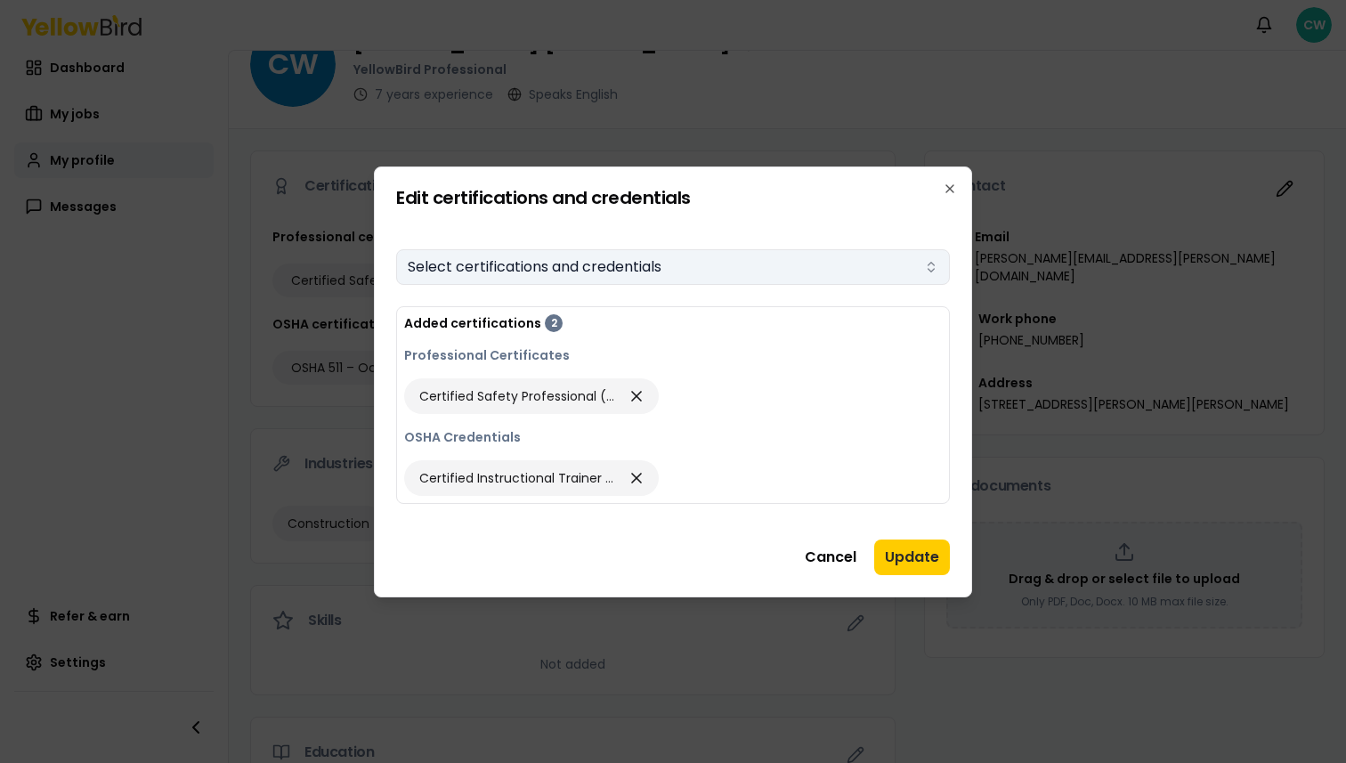
click at [599, 267] on button "Select certifications and credentials" at bounding box center [673, 267] width 554 height 36
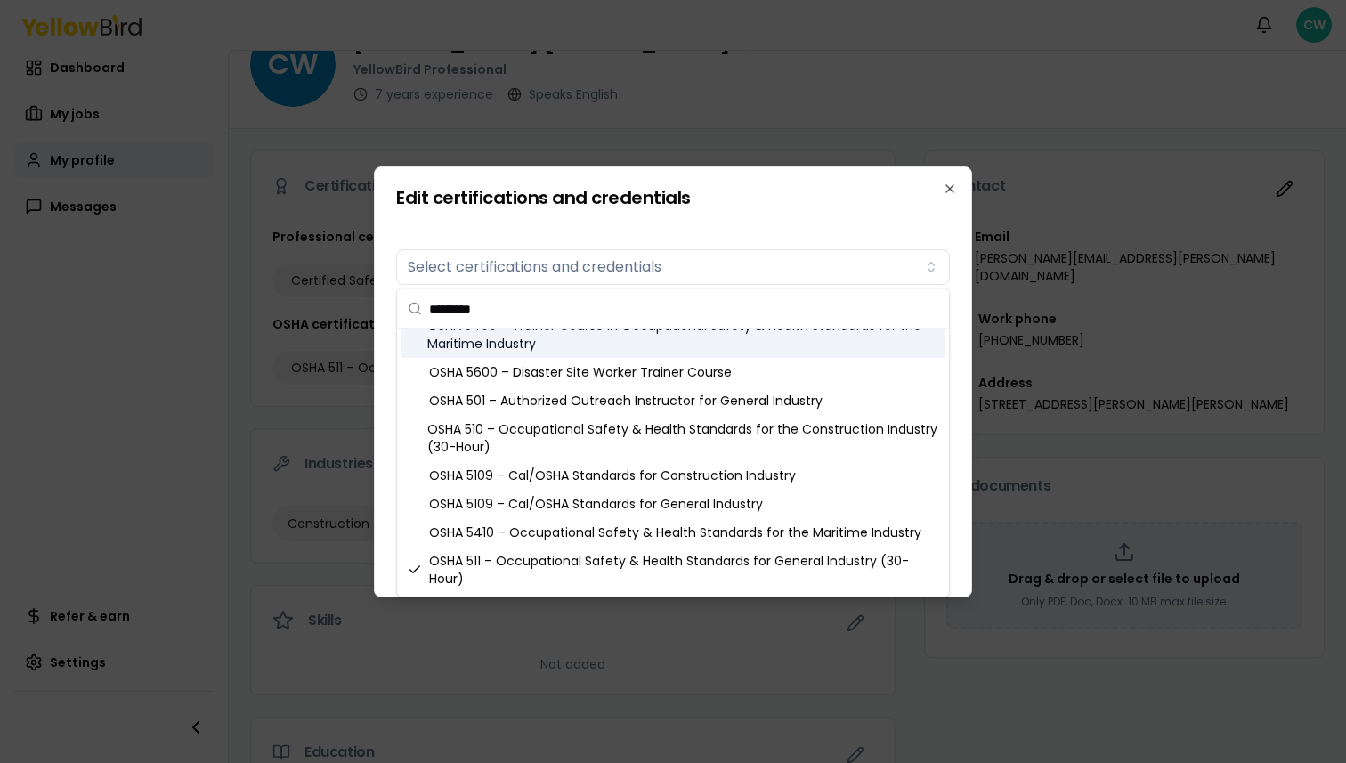
scroll to position [32, 0]
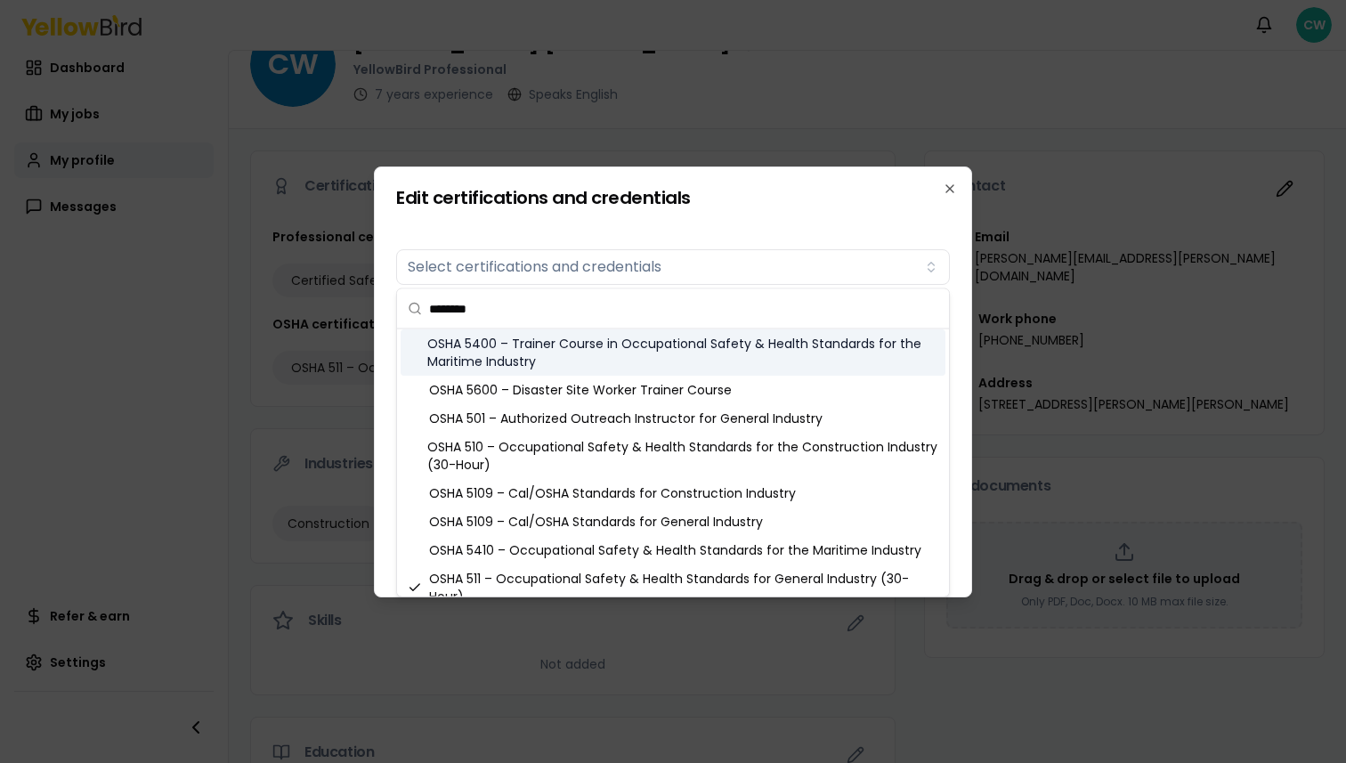
click at [735, 296] on input "********" at bounding box center [683, 308] width 509 height 39
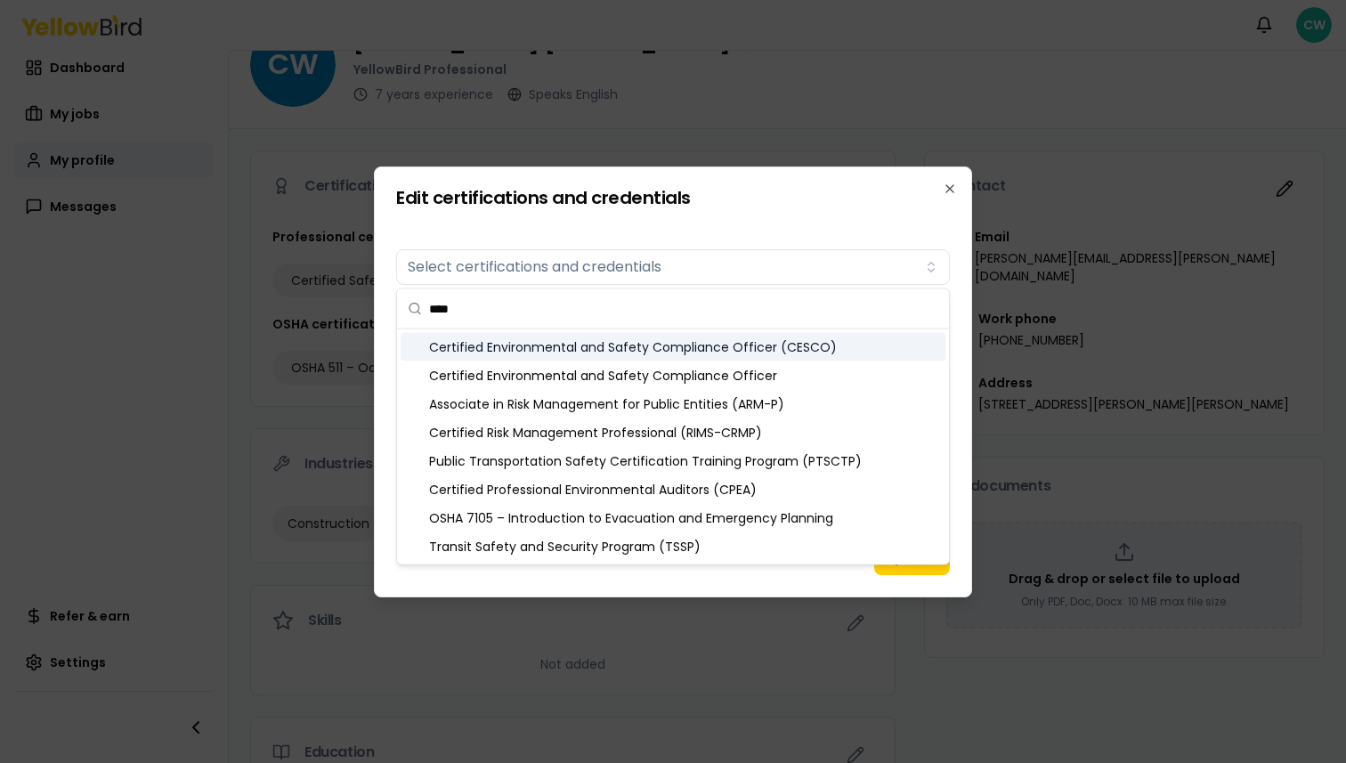
scroll to position [0, 0]
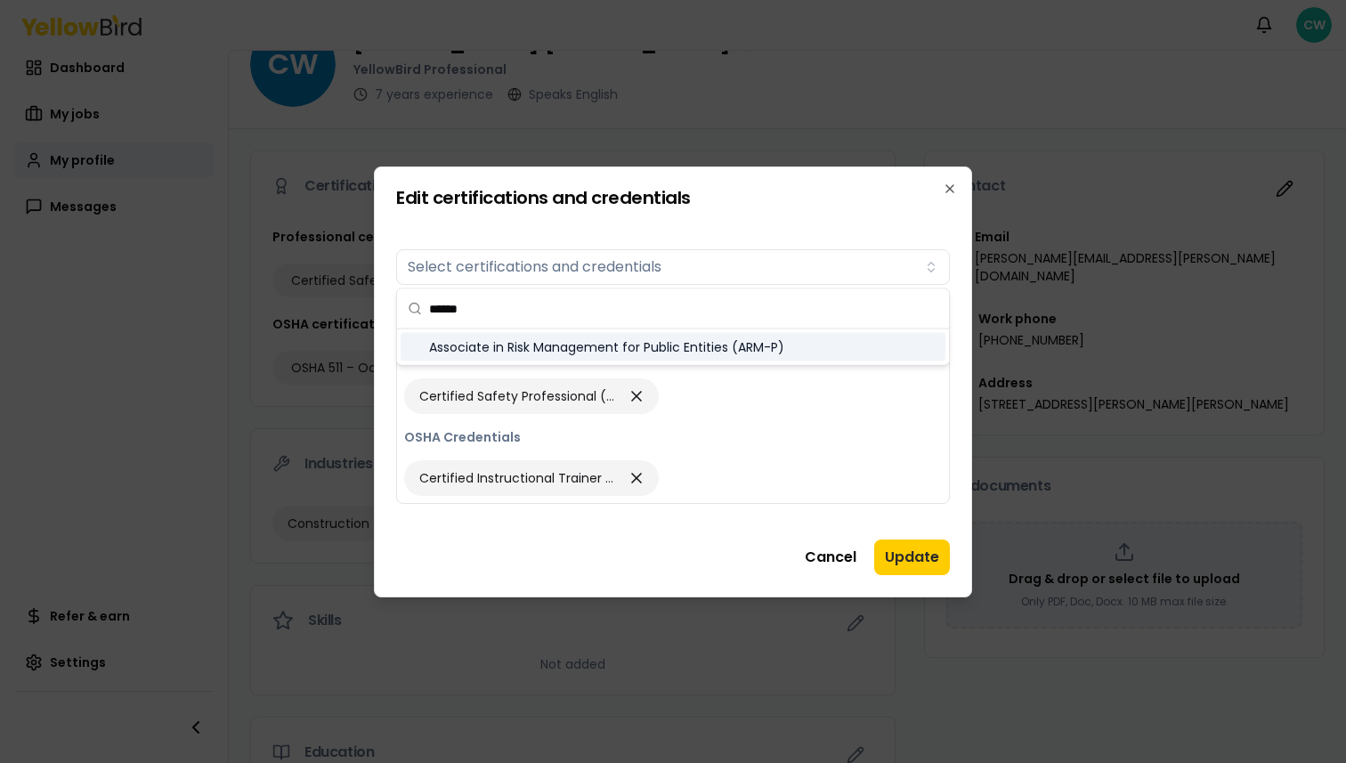
type input "*****"
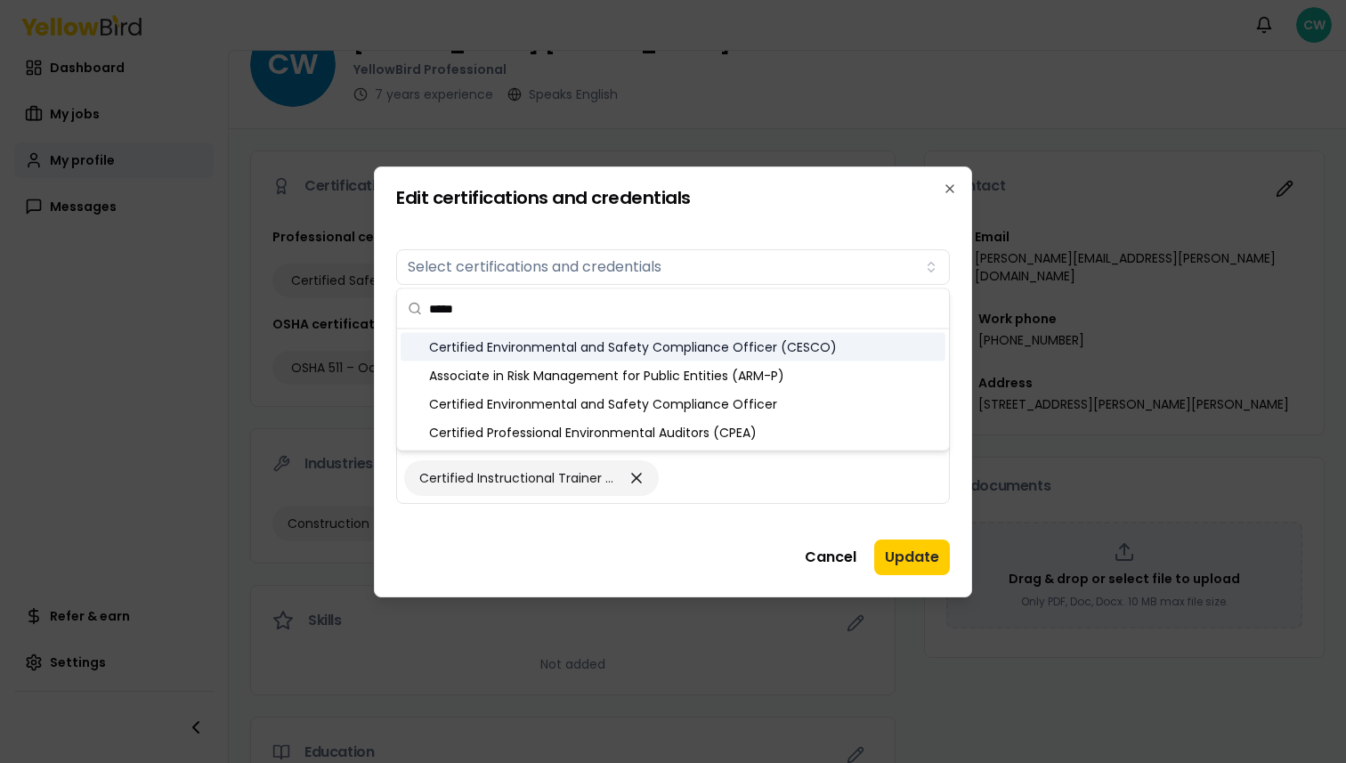
click at [939, 190] on h2 "Edit certifications and credentials" at bounding box center [673, 198] width 554 height 18
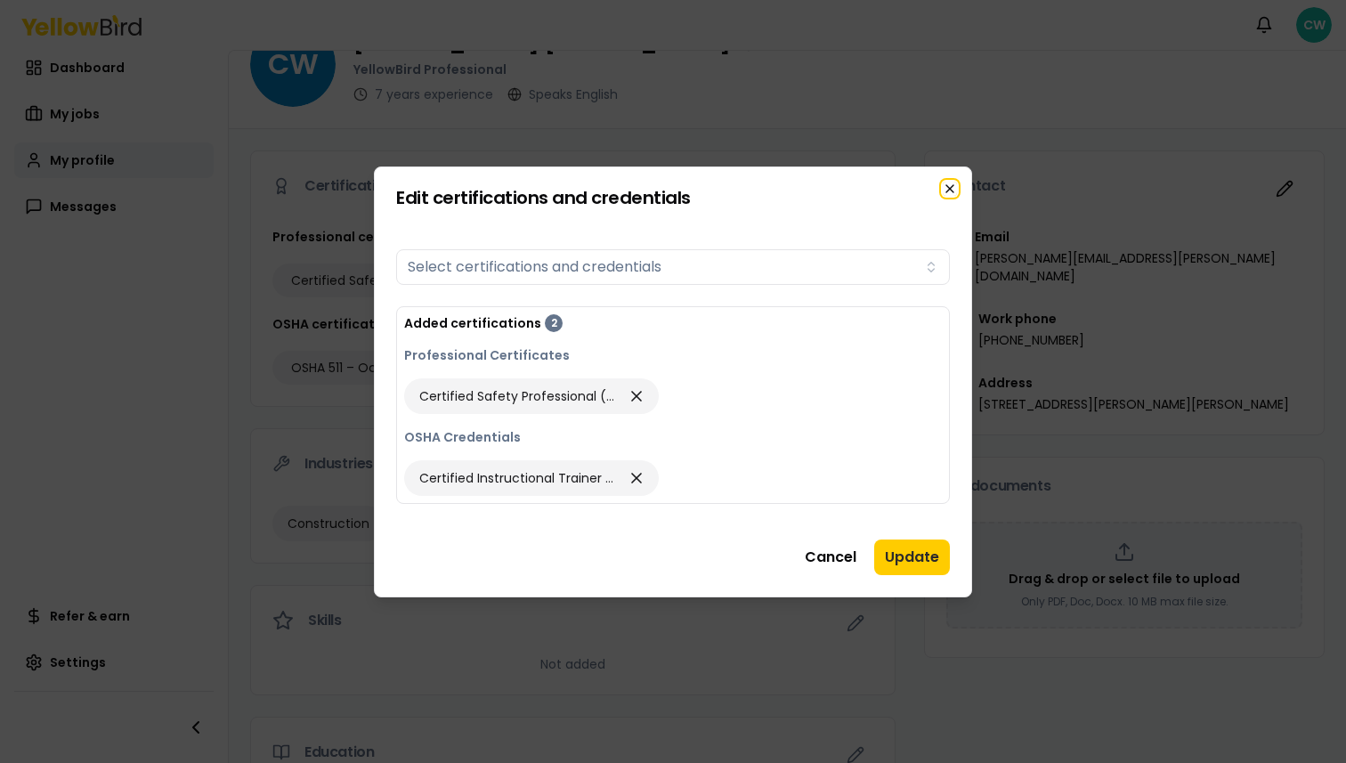
click at [944, 182] on icon "button" at bounding box center [950, 189] width 14 height 14
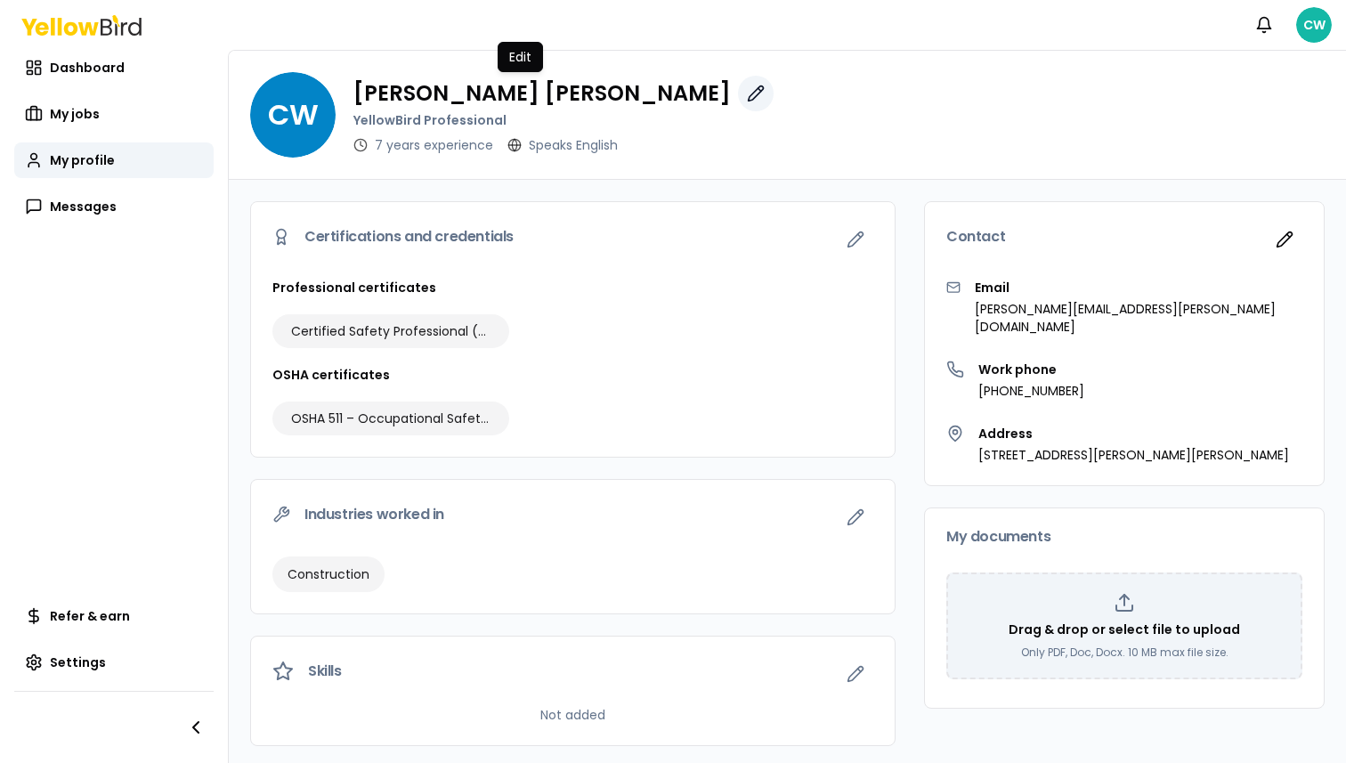
click at [747, 93] on icon "button" at bounding box center [756, 94] width 18 height 18
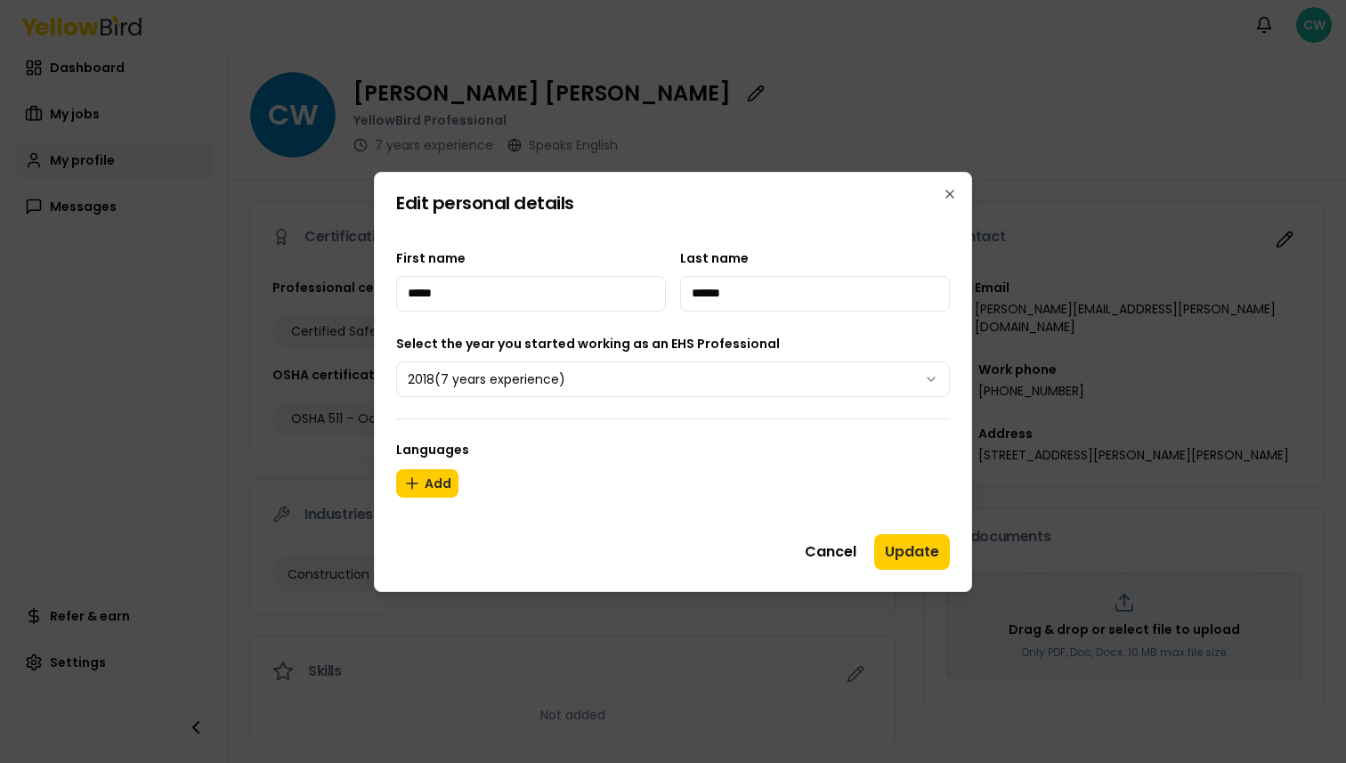
click at [661, 381] on body "**********" at bounding box center [673, 381] width 1346 height 763
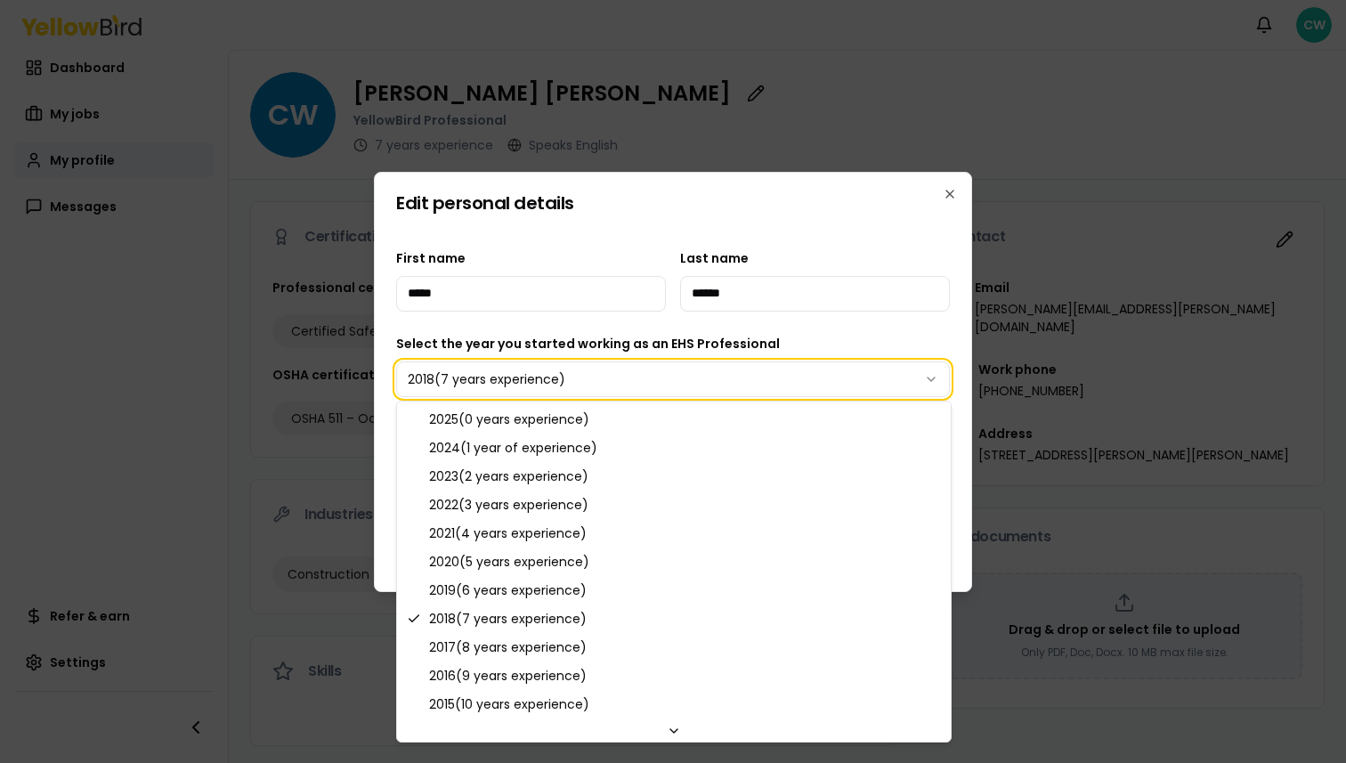
click at [588, 226] on body "**********" at bounding box center [673, 381] width 1346 height 763
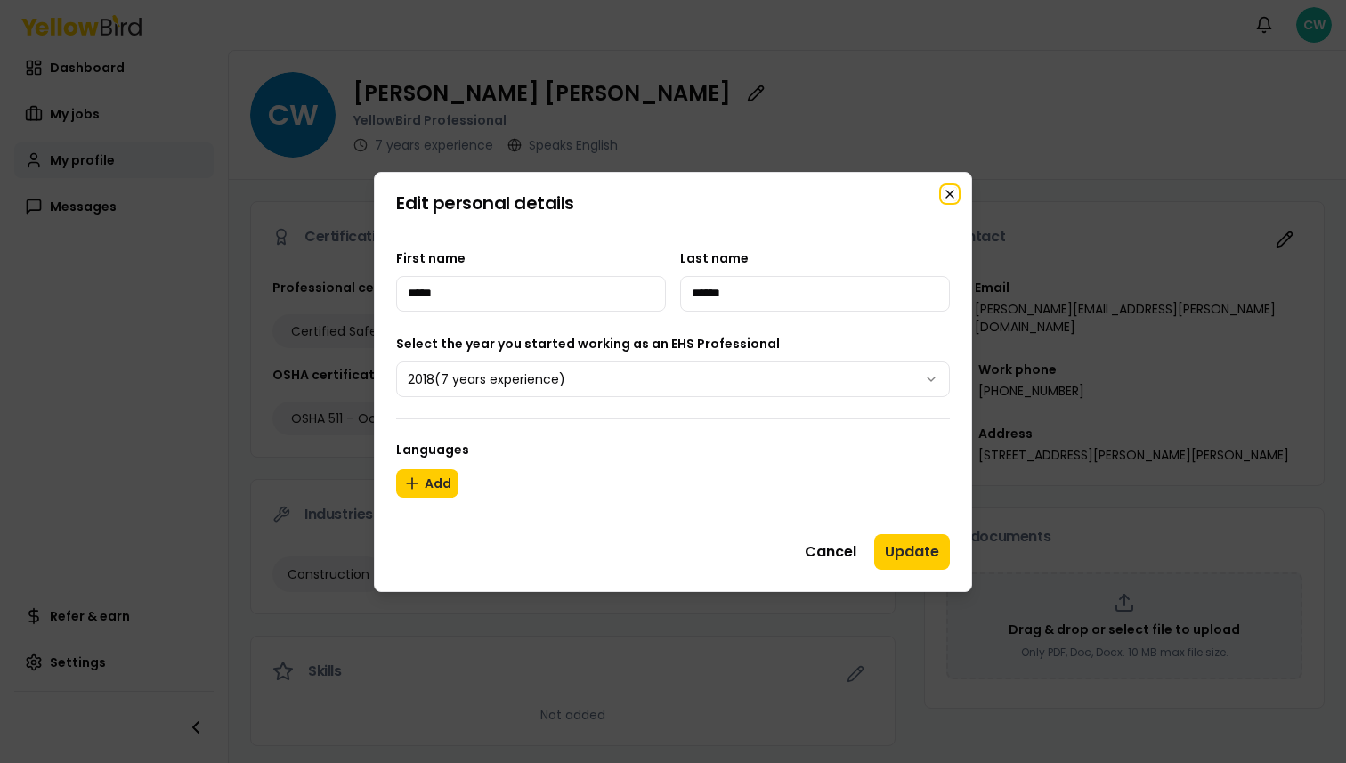
click at [951, 189] on icon "button" at bounding box center [950, 194] width 14 height 14
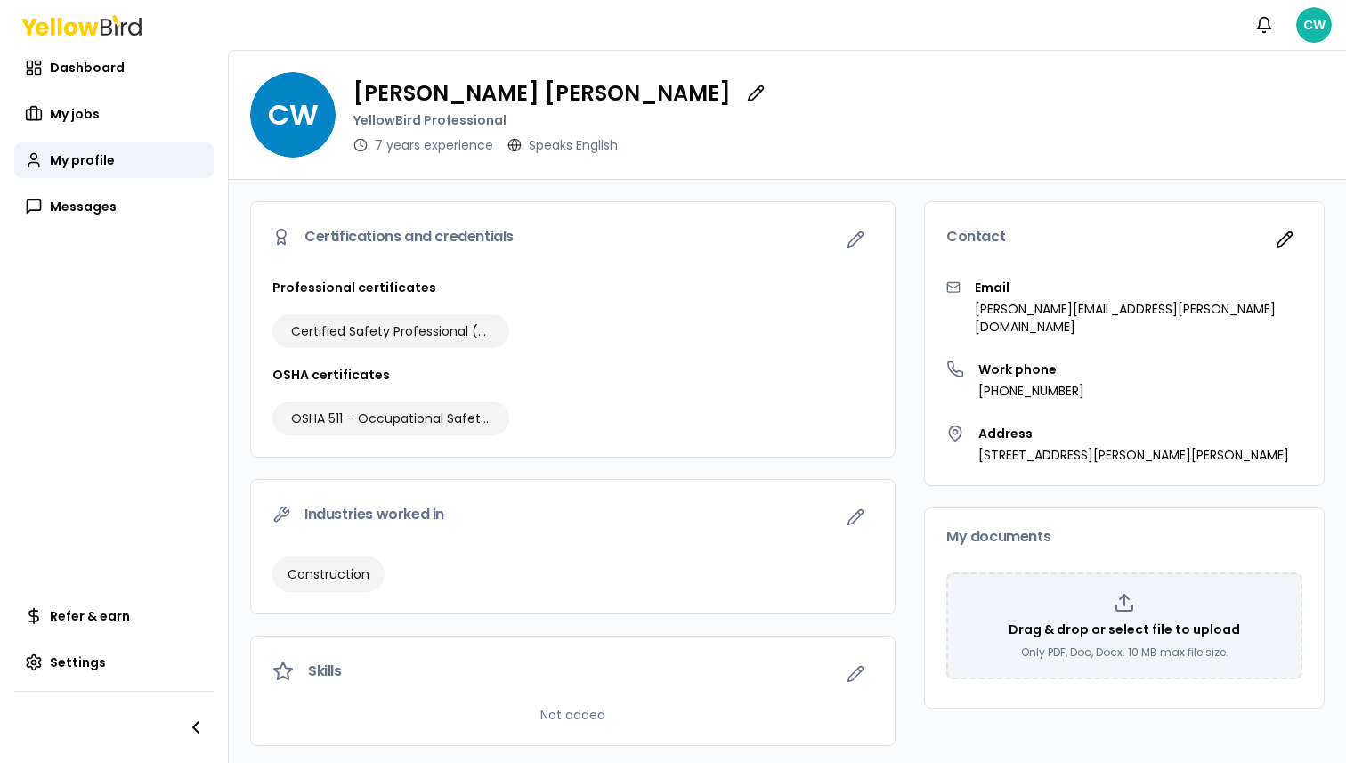
scroll to position [154, 0]
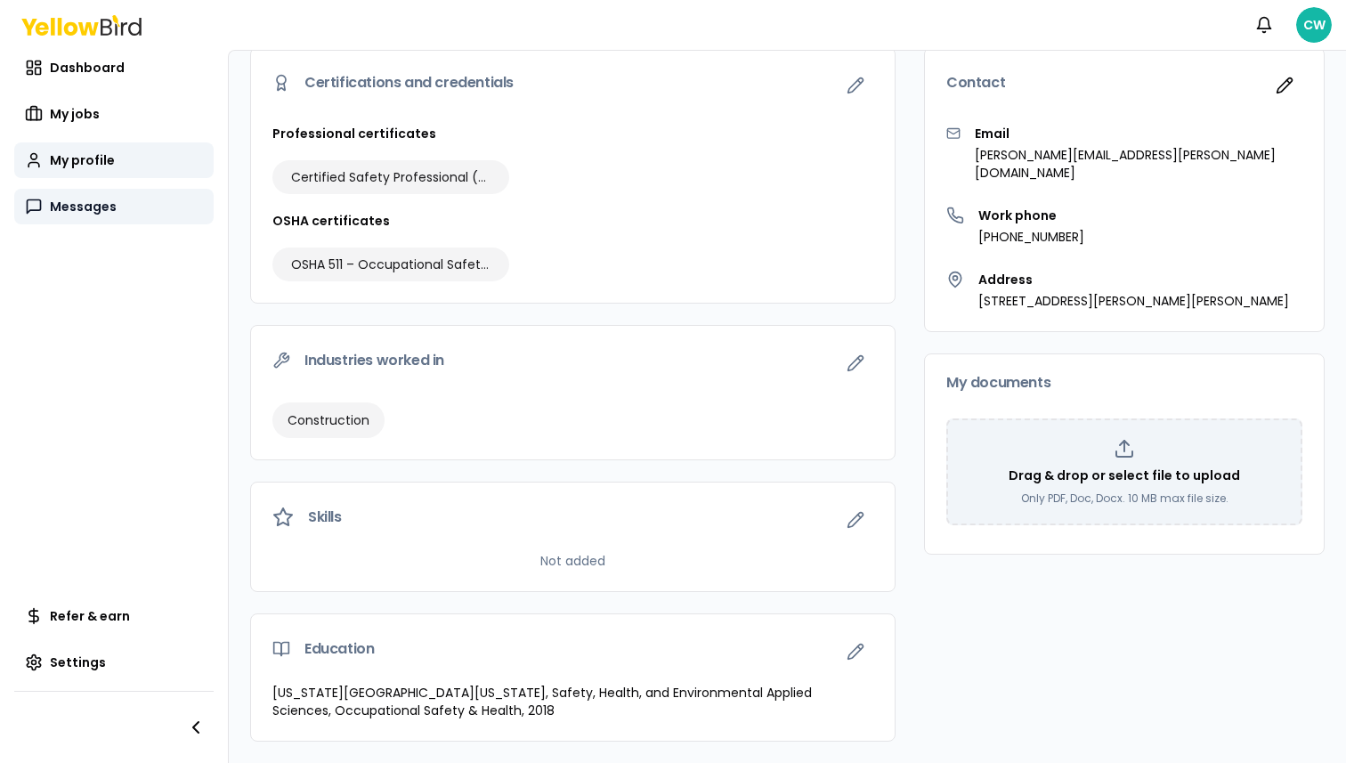
click at [77, 207] on span "Messages" at bounding box center [83, 207] width 67 height 18
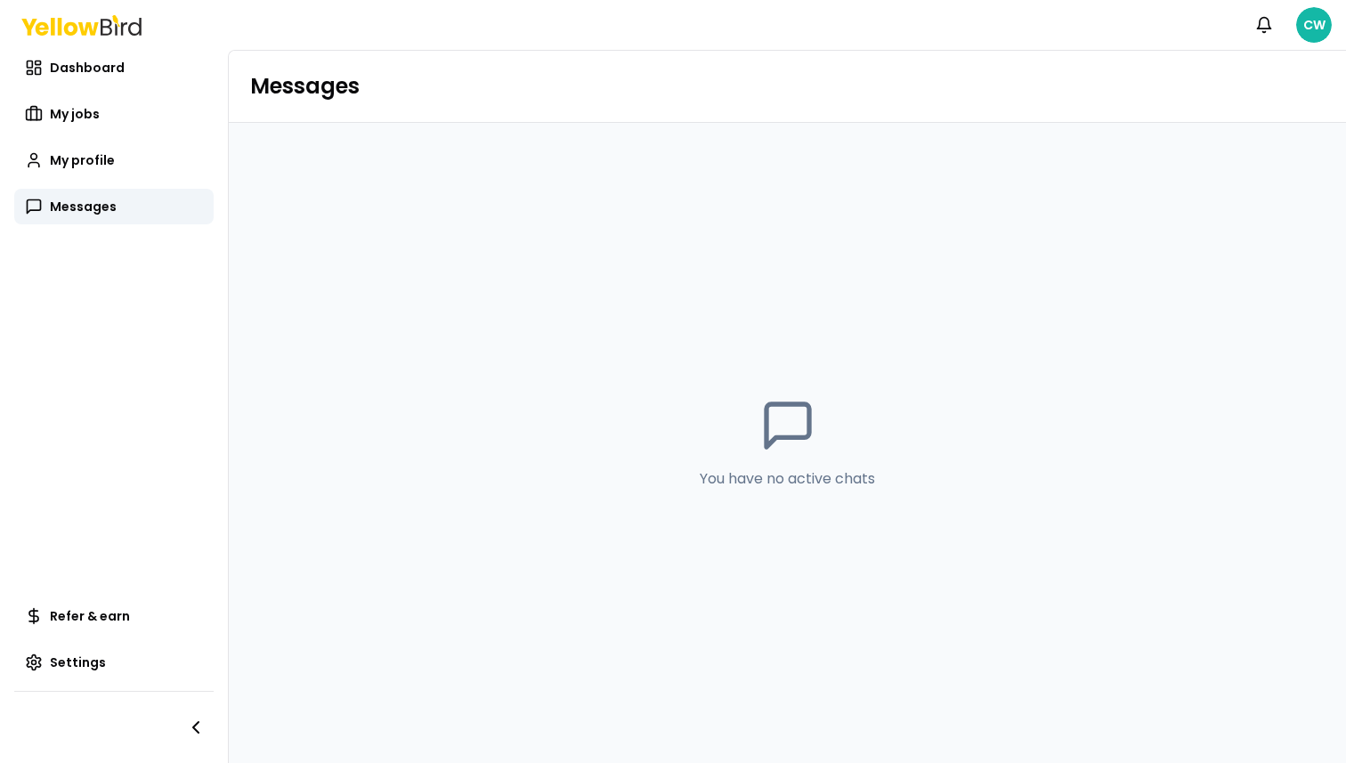
click at [88, 89] on div "Dashboard My jobs My profile Messages" at bounding box center [113, 137] width 199 height 174
click at [88, 76] on span "Dashboard" at bounding box center [87, 68] width 75 height 18
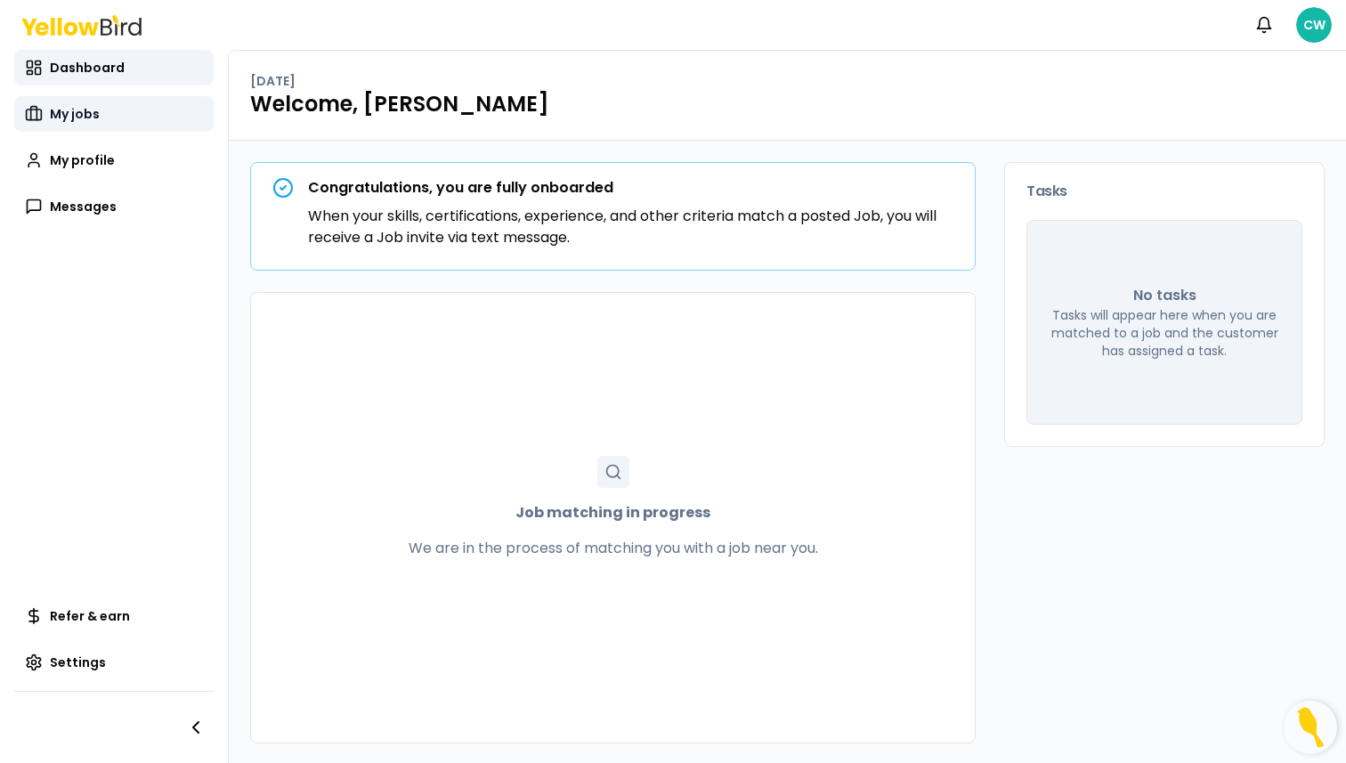
click at [99, 96] on link "My jobs" at bounding box center [113, 114] width 199 height 36
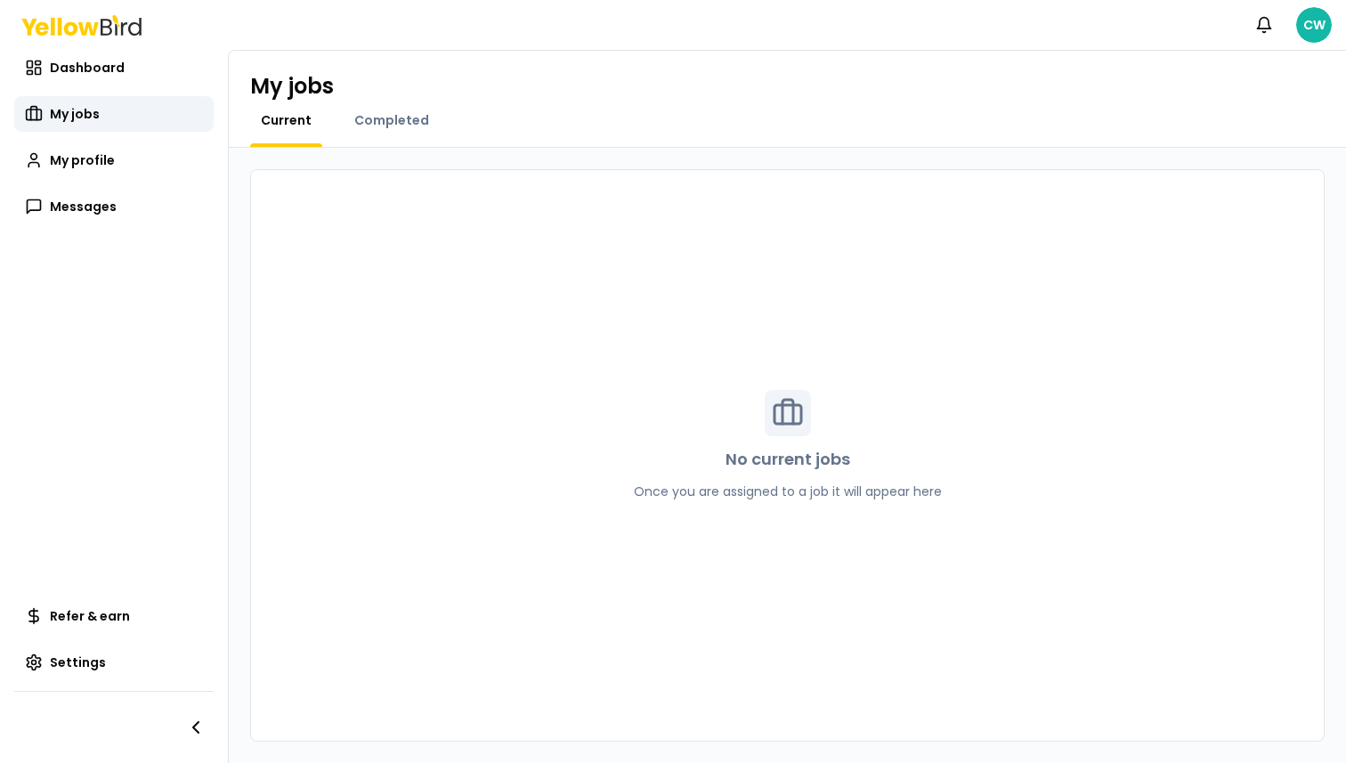
click at [392, 109] on div "My jobs Current Completed" at bounding box center [787, 99] width 1117 height 97
click at [392, 111] on span "Completed" at bounding box center [391, 120] width 75 height 18
